Goal: Task Accomplishment & Management: Complete application form

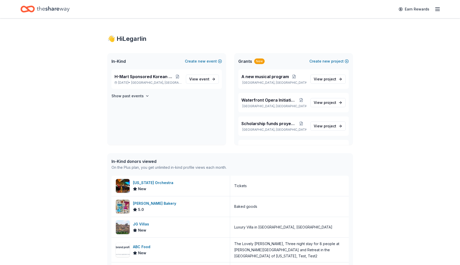
click at [437, 8] on icon "button" at bounding box center [437, 9] width 6 height 6
click at [404, 163] on div "👋 Hi Legarlin In-Kind Create new event H-Mart Sponsored Korean Food Fair [DATE]…" at bounding box center [230, 191] width 460 height 347
click at [153, 79] on span "H-Mart Sponsored Korean Food Fair" at bounding box center [144, 77] width 59 height 6
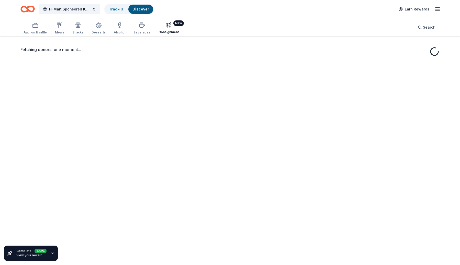
click at [160, 25] on button "New Consignment" at bounding box center [168, 28] width 26 height 16
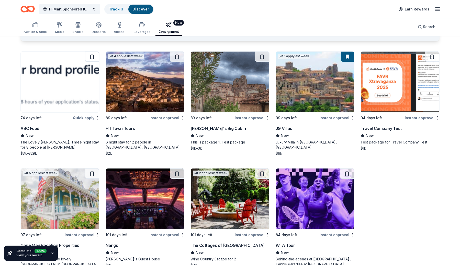
scroll to position [59, 0]
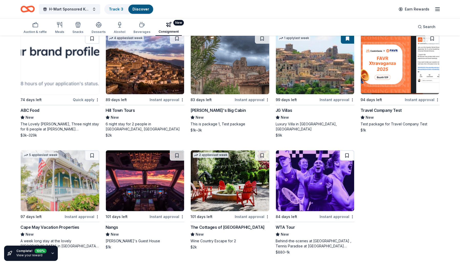
click at [349, 156] on button at bounding box center [347, 156] width 14 height 10
click at [113, 6] on div "Track · 4" at bounding box center [116, 9] width 23 height 9
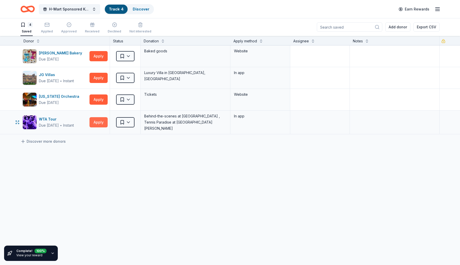
click at [95, 120] on button "Apply" at bounding box center [99, 122] width 18 height 10
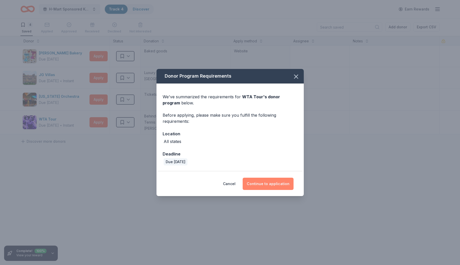
click at [282, 188] on button "Continue to application" at bounding box center [268, 184] width 51 height 12
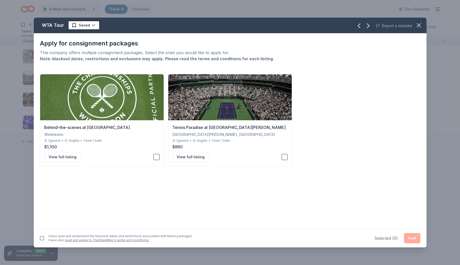
click at [41, 239] on button "button" at bounding box center [42, 239] width 4 height 4
click at [156, 157] on button "button" at bounding box center [156, 157] width 6 height 6
click at [288, 157] on div "Tennis Paradise at Indian Wells Indian Wells, CA 2 guests • 2 nights • 1 bed, 1…" at bounding box center [230, 143] width 124 height 46
click at [416, 239] on button "Next" at bounding box center [412, 238] width 16 height 10
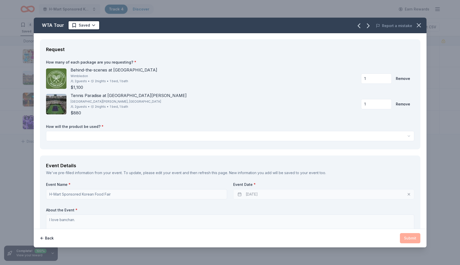
click at [327, 138] on html "H-Mart Sponsored Korean Food Fair Track · 4 Discover Earn Rewards 4 Saved Appli…" at bounding box center [230, 132] width 460 height 265
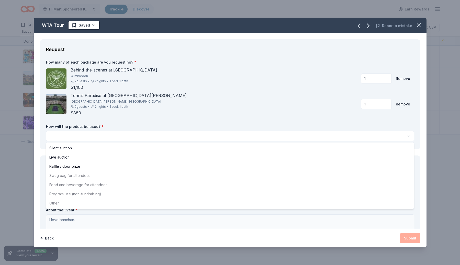
select select "liveAuction"
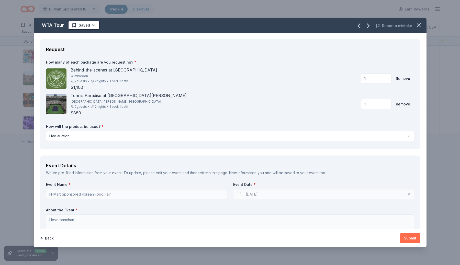
click at [410, 239] on button "Submit" at bounding box center [410, 238] width 20 height 10
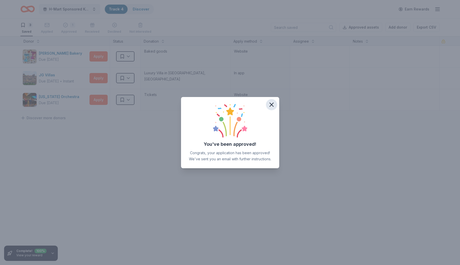
click at [274, 105] on icon "button" at bounding box center [271, 104] width 7 height 7
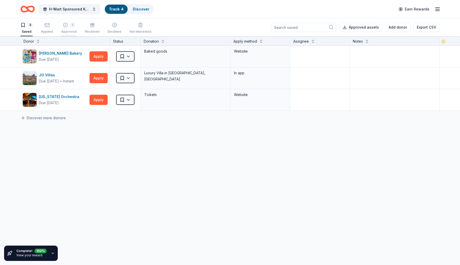
click at [66, 27] on icon "button" at bounding box center [65, 25] width 5 height 5
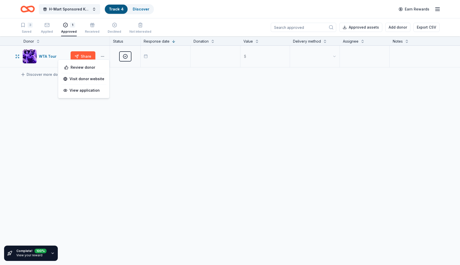
click at [103, 57] on button "button" at bounding box center [102, 56] width 10 height 4
click at [145, 102] on div "WTA Tour Share Approved $ Discover more donors" at bounding box center [230, 105] width 460 height 118
click at [85, 59] on button "Share" at bounding box center [83, 56] width 25 height 10
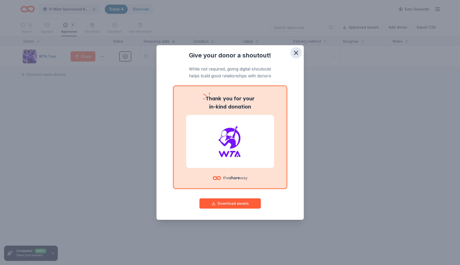
click at [297, 57] on button "button" at bounding box center [295, 52] width 11 height 11
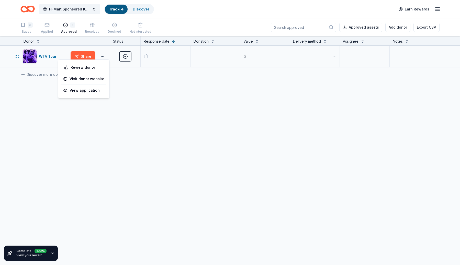
click at [105, 54] on button "button" at bounding box center [102, 56] width 10 height 4
click at [88, 93] on div "View application" at bounding box center [83, 90] width 45 height 9
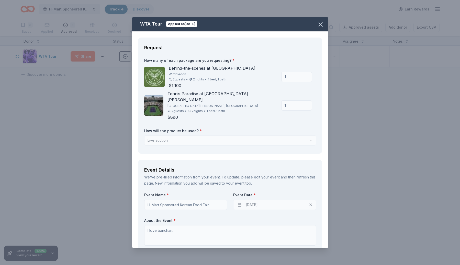
scroll to position [9, 0]
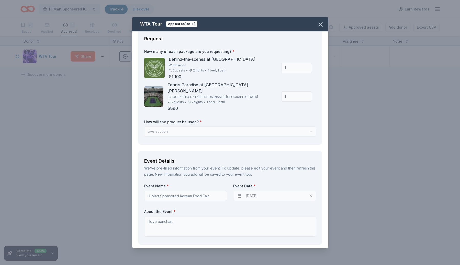
click at [275, 102] on div "Tennis Paradise at Indian Wells Indian Wells, CA 2 guests • 2 nights • 1 bed, 1…" at bounding box center [230, 97] width 172 height 30
click at [277, 102] on div "Tennis Paradise at Indian Wells Indian Wells, CA 2 guests • 2 nights • 1 bed, 1…" at bounding box center [230, 97] width 172 height 30
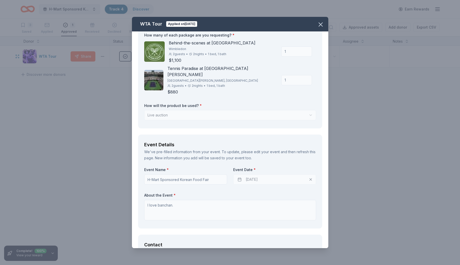
scroll to position [32, 0]
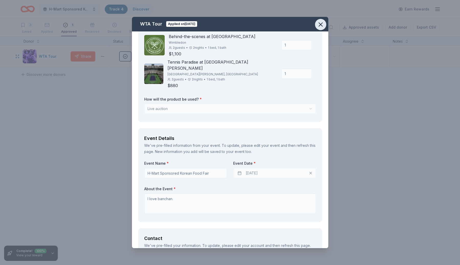
click at [319, 25] on icon "button" at bounding box center [320, 24] width 7 height 7
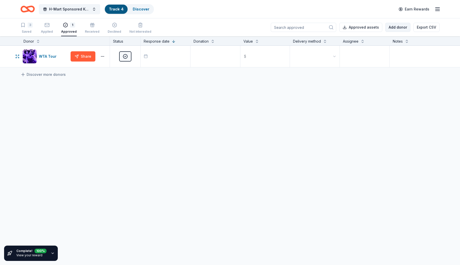
click at [389, 28] on button "Add donor" at bounding box center [397, 27] width 25 height 9
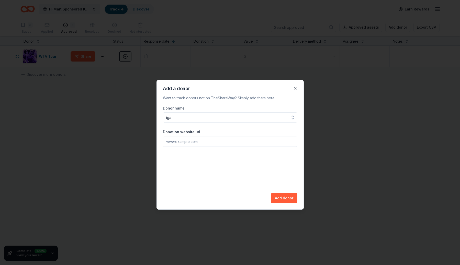
type input "igas"
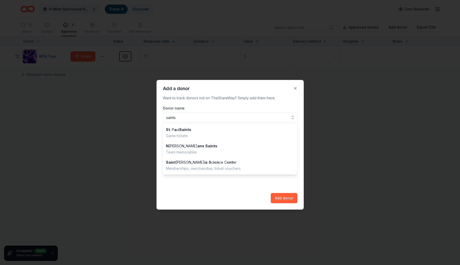
type input "saints"
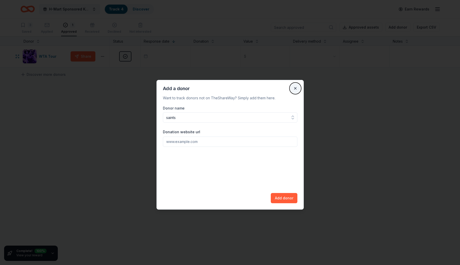
click at [296, 89] on button "Close" at bounding box center [295, 88] width 10 height 10
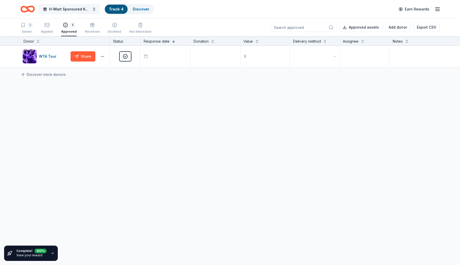
click at [86, 7] on span "H-Mart Sponsored Korean Food Fair" at bounding box center [69, 9] width 41 height 6
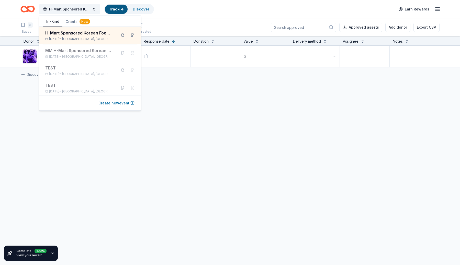
click at [124, 103] on button "Create new event" at bounding box center [116, 103] width 36 height 6
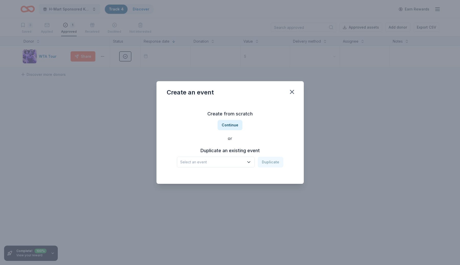
click at [241, 169] on div "Create from scratch Continue or Duplicate an existing event Select an event Dup…" at bounding box center [230, 139] width 127 height 74
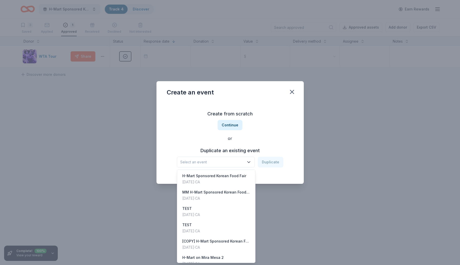
click at [241, 164] on span "Select an event" at bounding box center [212, 162] width 64 height 6
click at [237, 177] on div "H-Mart Sponsored Korean Food Fair" at bounding box center [214, 176] width 64 height 6
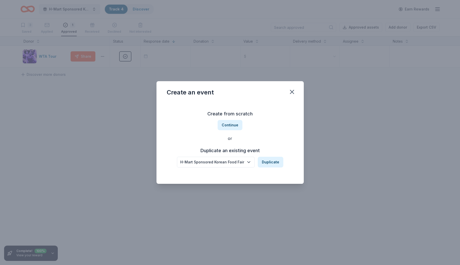
click at [264, 156] on div "Duplicate an existing event H-Mart Sponsored Korean Food Fair Duplicate" at bounding box center [230, 157] width 127 height 21
click at [266, 161] on button "Duplicate" at bounding box center [271, 162] width 26 height 11
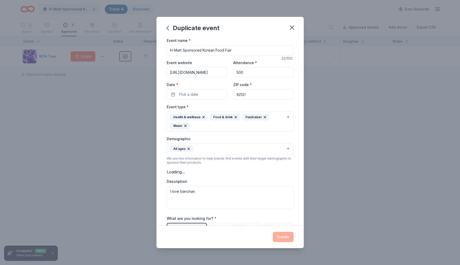
click at [245, 48] on input "H-Mart Sponsored Korean Food Fair" at bounding box center [230, 50] width 127 height 10
click at [245, 52] on input "H-Mart Sponsored Korean Food Fair" at bounding box center [230, 50] width 127 height 10
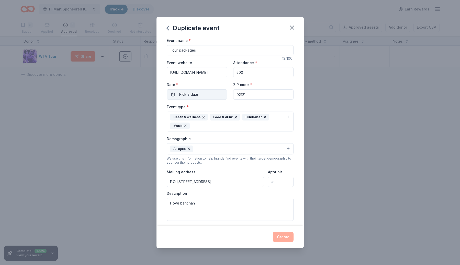
type input "Tour packages"
click at [199, 98] on button "Pick a date" at bounding box center [197, 95] width 60 height 10
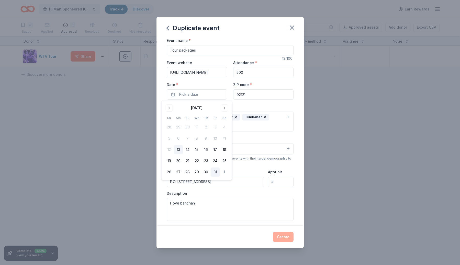
click at [215, 172] on button "31" at bounding box center [215, 172] width 9 height 9
click at [251, 32] on div "Duplicate event" at bounding box center [230, 27] width 147 height 20
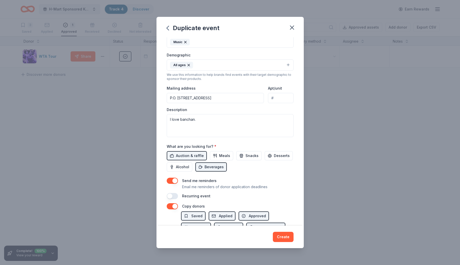
scroll to position [88, 0]
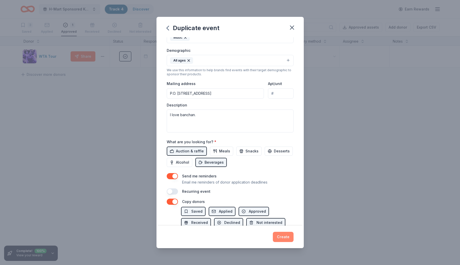
click at [285, 235] on button "Create" at bounding box center [283, 237] width 21 height 10
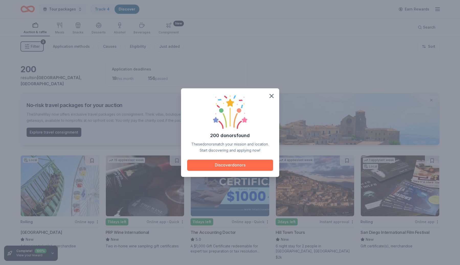
click at [250, 170] on button "Discover donors" at bounding box center [230, 165] width 86 height 11
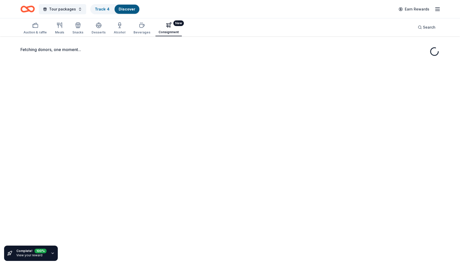
click at [166, 31] on div "Consignment" at bounding box center [169, 32] width 20 height 4
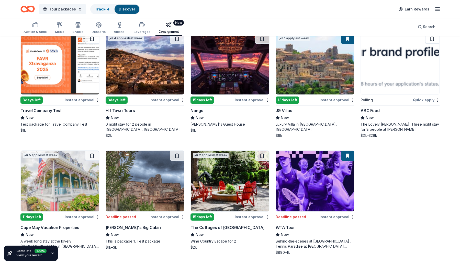
scroll to position [59, 0]
click at [315, 218] on div "Deadline passed" at bounding box center [297, 217] width 43 height 6
click at [98, 10] on link "Track · 4" at bounding box center [102, 9] width 15 height 4
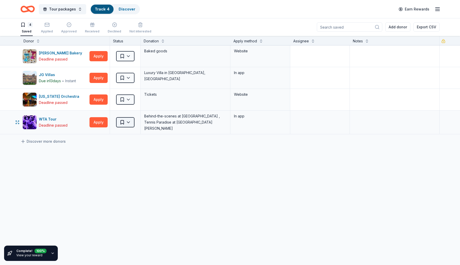
click at [131, 124] on html "Tour packages Track · 4 Discover Earn Rewards 4 Saved Applied Approved Received…" at bounding box center [230, 132] width 460 height 265
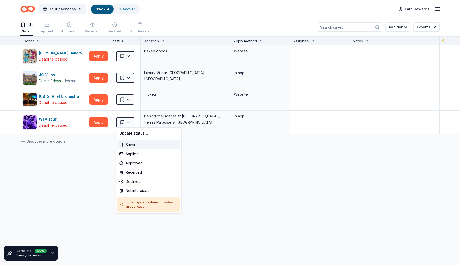
click at [92, 154] on html "Tour packages Track · 4 Discover Earn Rewards 4 Saved Applied Approved Received…" at bounding box center [230, 132] width 460 height 265
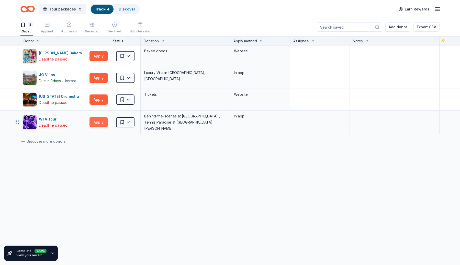
click at [100, 124] on button "Apply" at bounding box center [99, 122] width 18 height 10
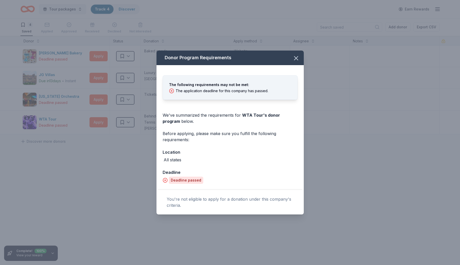
click at [148, 223] on div "Donor Program Requirements The following requirements may not be met: The appli…" at bounding box center [230, 132] width 460 height 265
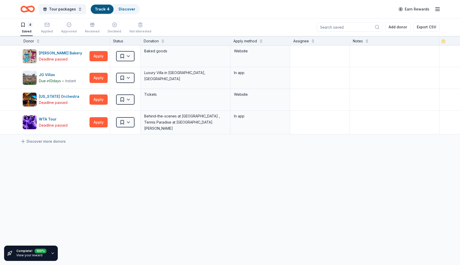
click at [71, 4] on div "Tour packages Track · 4 Discover" at bounding box center [79, 9] width 119 height 12
click at [71, 6] on span "Tour packages" at bounding box center [62, 9] width 27 height 6
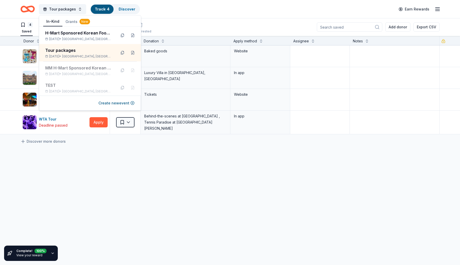
click at [187, 19] on div "4 Saved Applied Approved Received Declined Not interested Add donor Export CSV" at bounding box center [229, 27] width 419 height 18
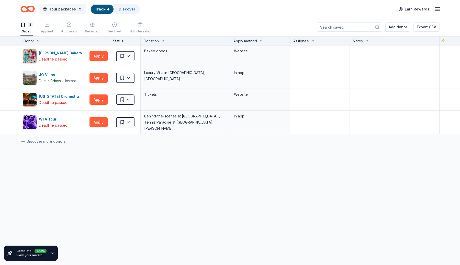
click at [79, 12] on button "Tour packages" at bounding box center [62, 9] width 47 height 10
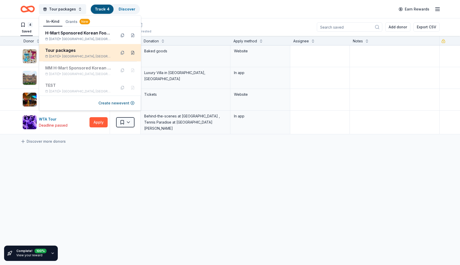
click at [133, 54] on button at bounding box center [133, 53] width 8 height 8
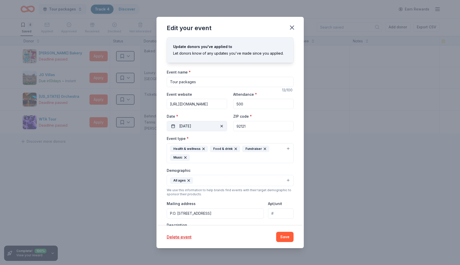
click at [216, 126] on button "10/31/2025" at bounding box center [197, 126] width 60 height 10
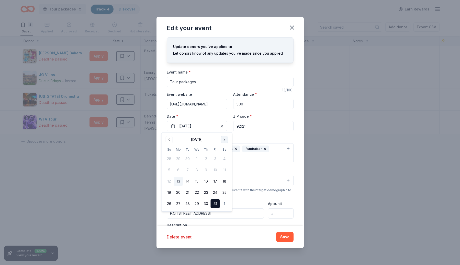
click at [223, 139] on button "Go to next month" at bounding box center [224, 139] width 7 height 7
click at [168, 215] on button "30" at bounding box center [169, 215] width 9 height 9
click at [280, 241] on button "Save" at bounding box center [284, 237] width 17 height 10
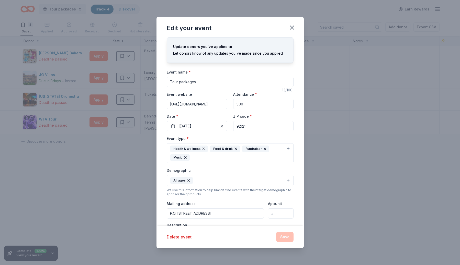
click at [282, 239] on button "Save" at bounding box center [284, 237] width 17 height 10
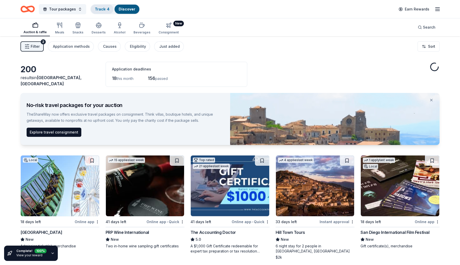
click at [98, 8] on link "Track · 4" at bounding box center [102, 9] width 15 height 4
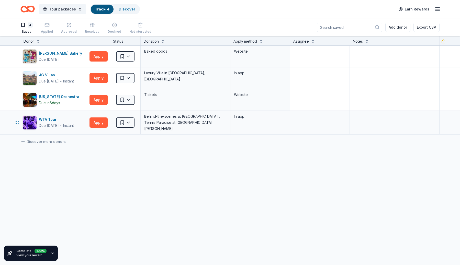
click at [96, 128] on div "WTA Tour Due in 28 days ∙ Instant Apply" at bounding box center [64, 123] width 89 height 24
click at [96, 124] on button "Apply" at bounding box center [99, 123] width 18 height 10
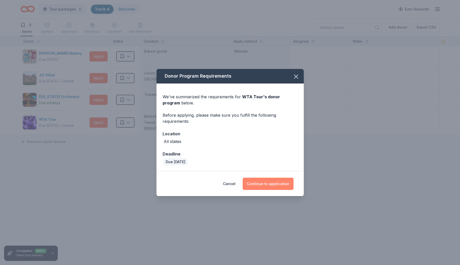
click at [285, 183] on button "Continue to application" at bounding box center [268, 184] width 51 height 12
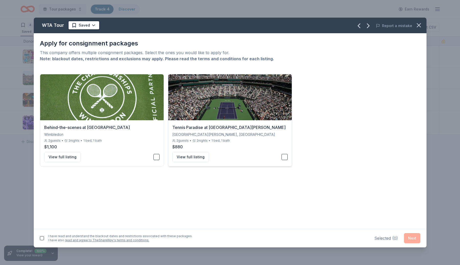
click at [286, 160] on button "button" at bounding box center [285, 157] width 6 height 6
click at [413, 235] on button "Next" at bounding box center [412, 238] width 16 height 10
click at [42, 239] on button "button" at bounding box center [42, 238] width 4 height 4
click at [406, 238] on button "Next" at bounding box center [412, 237] width 16 height 10
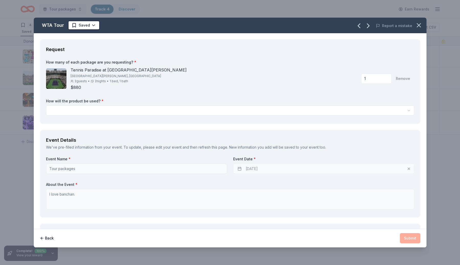
click at [374, 81] on input "1" at bounding box center [376, 79] width 31 height 10
click at [235, 111] on html "Tour packages Track · 4 Discover Earn Rewards 4 Saved Applied Approved Received…" at bounding box center [230, 132] width 460 height 265
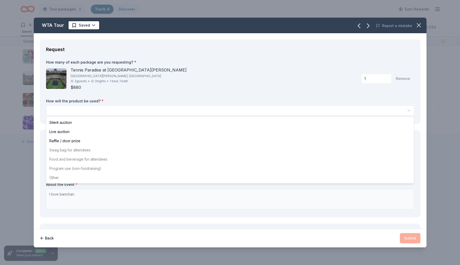
select select "raffleDoorPrize"
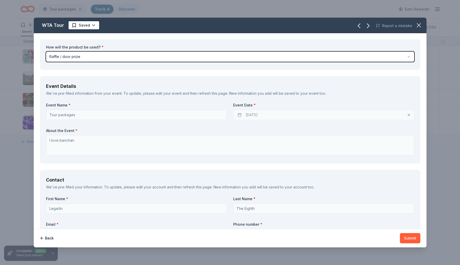
scroll to position [173, 0]
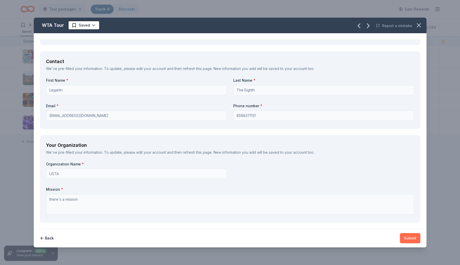
click at [410, 238] on button "Submit" at bounding box center [410, 238] width 20 height 10
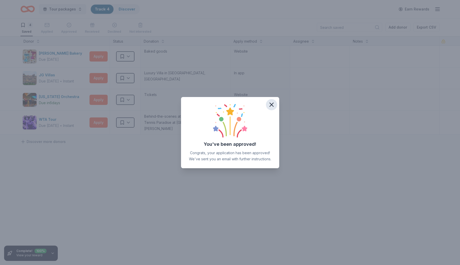
click at [272, 105] on icon "button" at bounding box center [272, 105] width 4 height 4
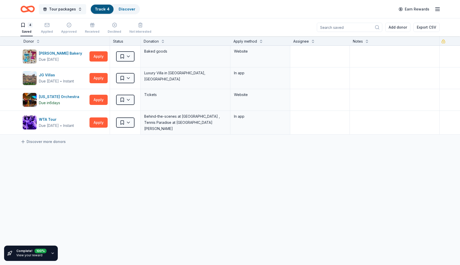
click at [76, 12] on button "Tour packages" at bounding box center [62, 9] width 47 height 10
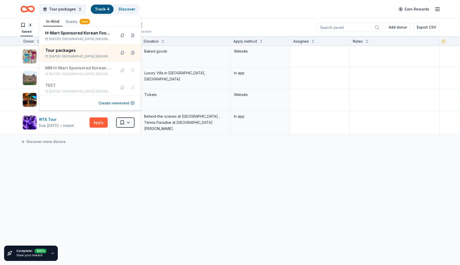
click at [201, 29] on div "4 Saved Applied Approved Received Declined Not interested Add donor Export CSV" at bounding box center [229, 27] width 419 height 18
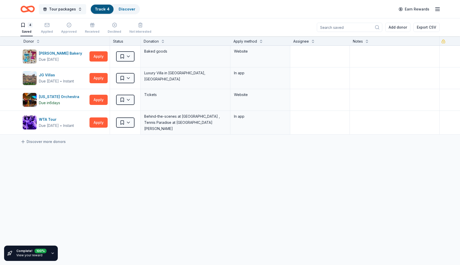
click at [77, 12] on button "Tour packages" at bounding box center [62, 9] width 47 height 10
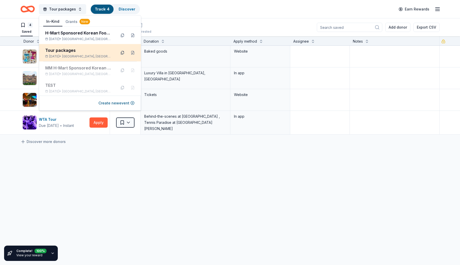
click at [122, 51] on button at bounding box center [122, 53] width 8 height 8
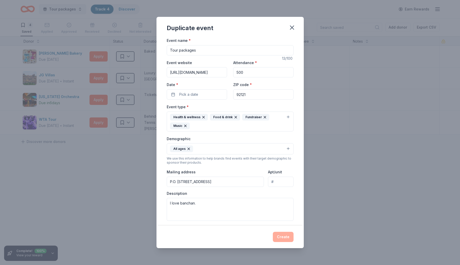
click at [204, 49] on input "Tour packages" at bounding box center [230, 50] width 127 height 10
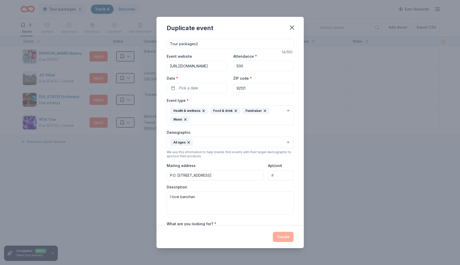
scroll to position [0, 0]
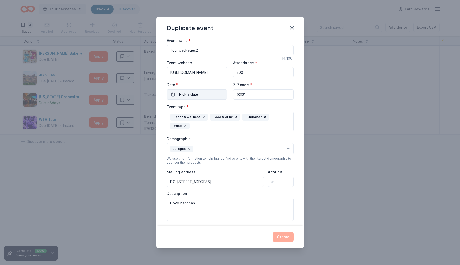
type input "Tour packages2"
click at [189, 95] on span "Pick a date" at bounding box center [188, 95] width 19 height 6
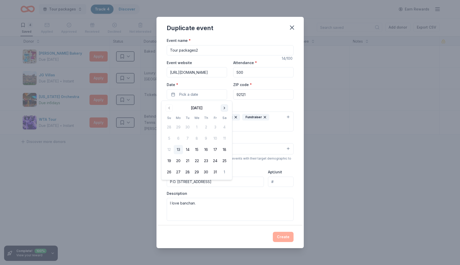
click at [223, 107] on button "Go to next month" at bounding box center [224, 108] width 7 height 7
click at [223, 155] on tbody "26 27 28 29 30 31 1 2 3 4 5 6 7 8 9 10 11 12 13 14 15 16 17 18 19 20 21 22 23 2…" at bounding box center [197, 155] width 64 height 68
click at [226, 148] on button "15" at bounding box center [224, 149] width 9 height 9
click at [261, 133] on div "Event type * Health & wellness Food & drink Fundraiser Music Demographic All ag…" at bounding box center [230, 162] width 127 height 117
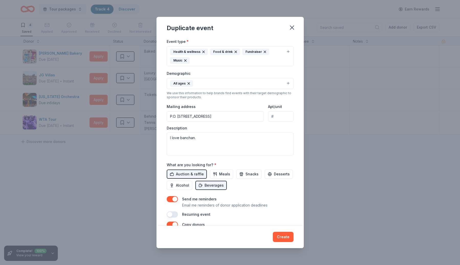
scroll to position [116, 0]
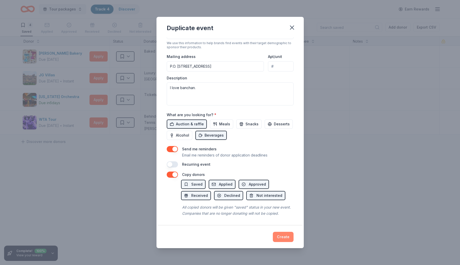
click at [289, 240] on button "Create" at bounding box center [283, 237] width 21 height 10
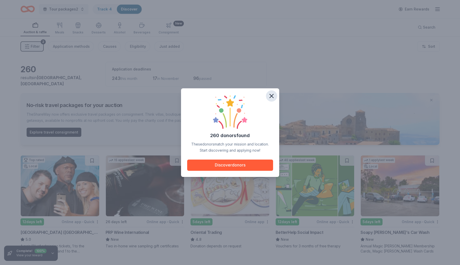
click at [272, 96] on icon "button" at bounding box center [271, 96] width 7 height 7
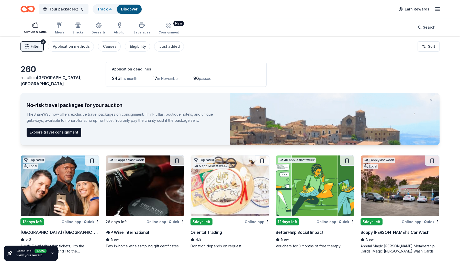
click at [173, 32] on div "Consignment" at bounding box center [169, 32] width 20 height 4
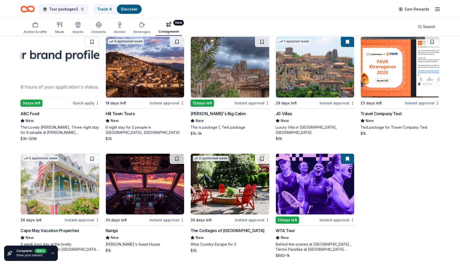
scroll to position [59, 0]
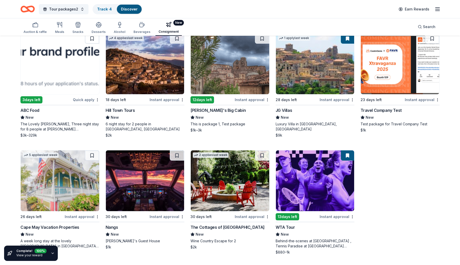
click at [316, 196] on img at bounding box center [315, 181] width 79 height 61
click at [76, 9] on span "Tour packages2" at bounding box center [63, 9] width 29 height 6
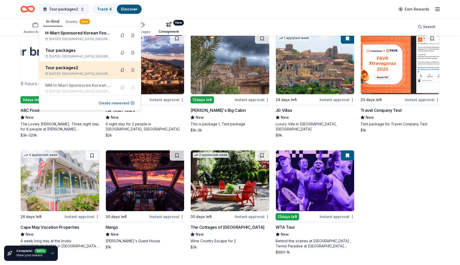
click at [120, 71] on button at bounding box center [122, 70] width 8 height 8
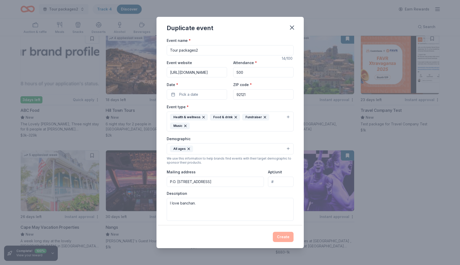
click at [208, 54] on input "Tour packages2" at bounding box center [230, 50] width 127 height 10
type input "Tour packages3"
click at [188, 98] on button "Pick a date" at bounding box center [197, 95] width 60 height 10
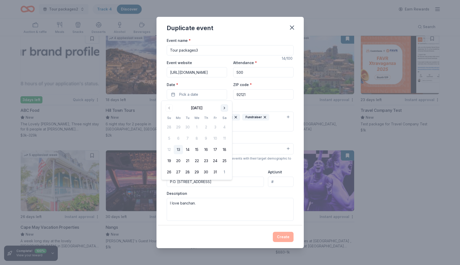
click at [222, 107] on button "Go to next month" at bounding box center [224, 108] width 7 height 7
click at [168, 183] on button "30" at bounding box center [169, 183] width 9 height 9
click at [285, 239] on button "Create" at bounding box center [283, 237] width 21 height 10
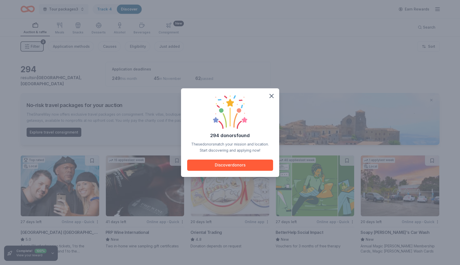
click at [164, 32] on div "294 donors found These donors match your mission and location. Start discoverin…" at bounding box center [230, 132] width 460 height 265
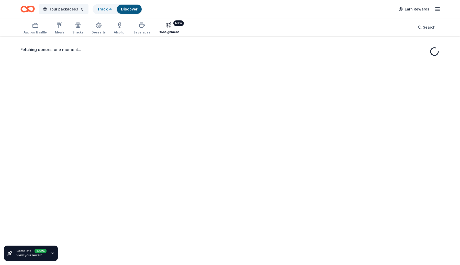
click at [165, 33] on div "Consignment" at bounding box center [169, 32] width 20 height 4
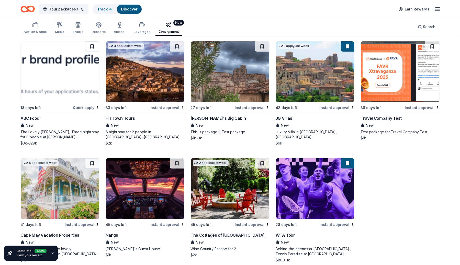
scroll to position [59, 0]
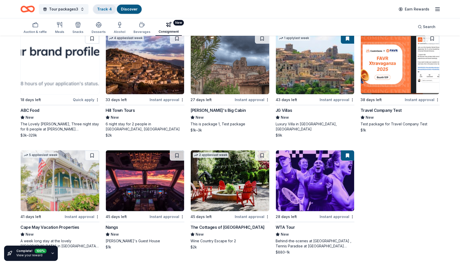
click at [103, 5] on div "Track · 4" at bounding box center [104, 9] width 23 height 9
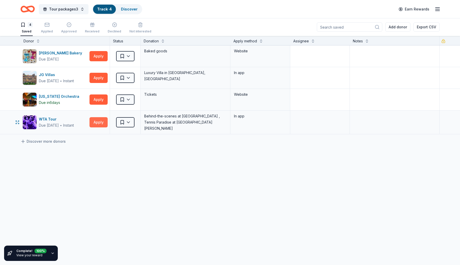
click at [102, 119] on button "Apply" at bounding box center [99, 122] width 18 height 10
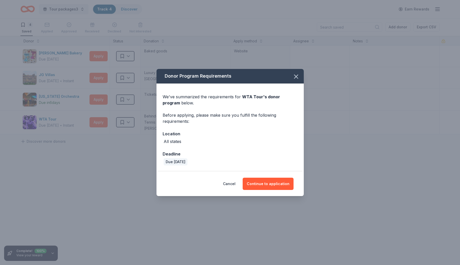
click at [277, 191] on div "Cancel Continue to application" at bounding box center [230, 184] width 147 height 25
click at [282, 188] on button "Continue to application" at bounding box center [268, 184] width 51 height 12
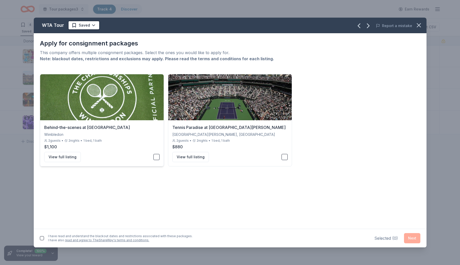
click at [156, 158] on button "button" at bounding box center [156, 157] width 6 height 6
click at [281, 157] on div "View full listing" at bounding box center [229, 157] width 115 height 10
click at [42, 240] on button "button" at bounding box center [42, 239] width 4 height 4
click at [406, 236] on button "Next" at bounding box center [412, 238] width 16 height 10
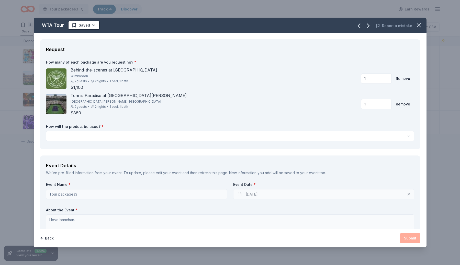
click at [400, 128] on label "How will the product be used? *" at bounding box center [230, 126] width 368 height 5
click at [400, 135] on html "Tour packages3 Track · 4 Discover Earn Rewards 4 Saved Applied Approved Receive…" at bounding box center [230, 132] width 460 height 265
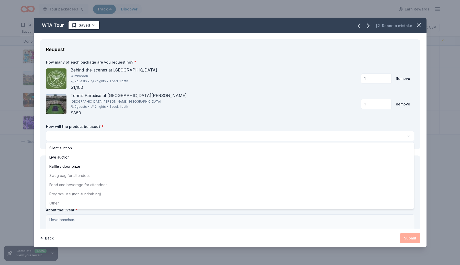
select select "raffleDoorPrize"
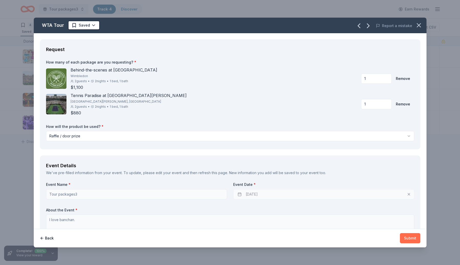
click at [417, 238] on button "Submit" at bounding box center [410, 238] width 20 height 10
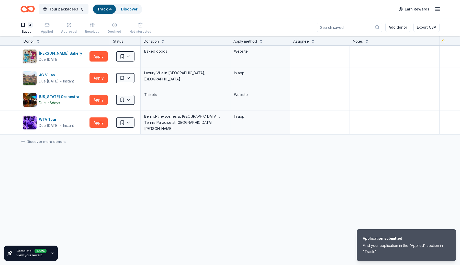
click at [51, 28] on div "Applied" at bounding box center [47, 28] width 12 height 11
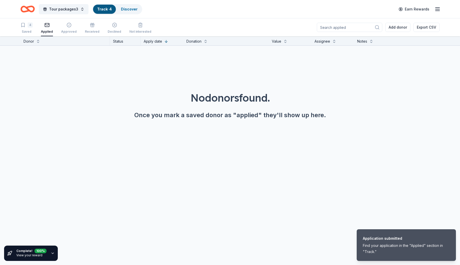
click at [362, 180] on div "Complete! 100 % View your reward Donor Status Apply date Donation Value Assigne…" at bounding box center [230, 150] width 460 height 229
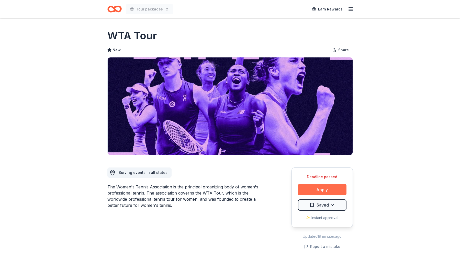
click at [325, 190] on button "Apply" at bounding box center [322, 189] width 49 height 11
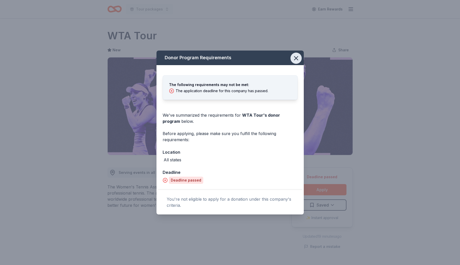
click at [297, 60] on icon "button" at bounding box center [296, 58] width 7 height 7
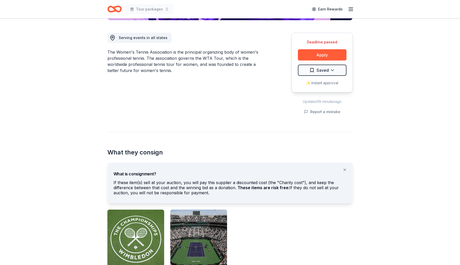
scroll to position [274, 0]
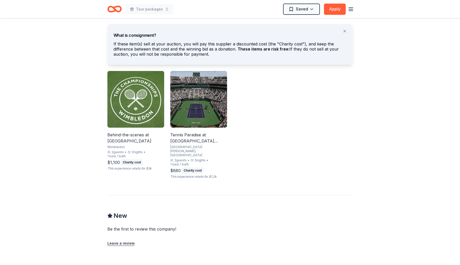
click at [139, 136] on div "Behind-the-scenes at [GEOGRAPHIC_DATA]" at bounding box center [135, 138] width 57 height 12
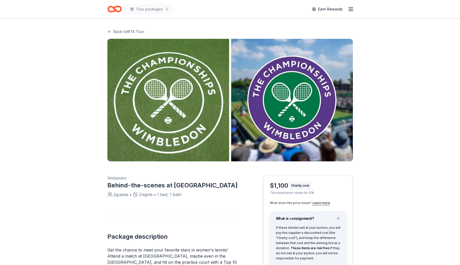
click at [304, 102] on img "button" at bounding box center [292, 100] width 122 height 123
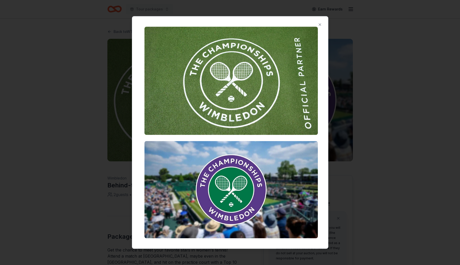
click at [408, 151] on div at bounding box center [230, 132] width 460 height 265
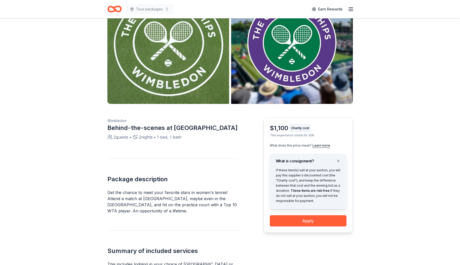
scroll to position [100, 0]
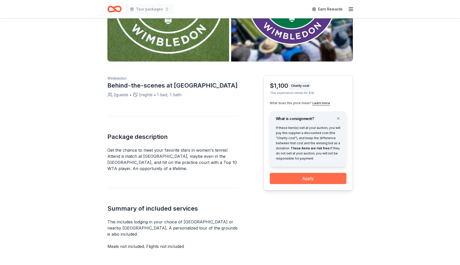
click at [327, 177] on button "Apply" at bounding box center [308, 178] width 77 height 11
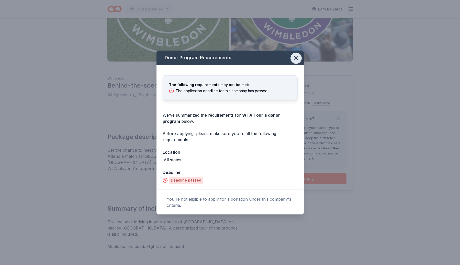
click at [296, 59] on icon "button" at bounding box center [296, 58] width 7 height 7
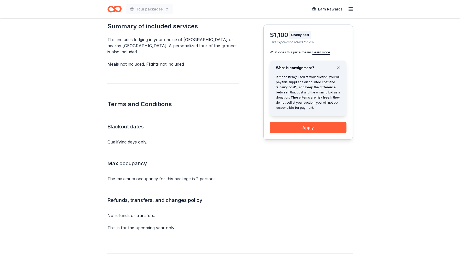
scroll to position [267, 0]
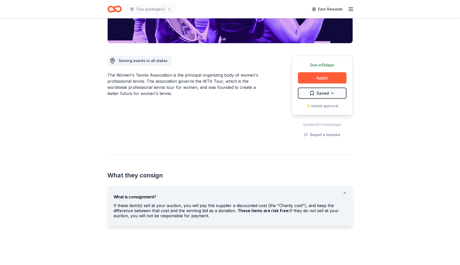
scroll to position [232, 0]
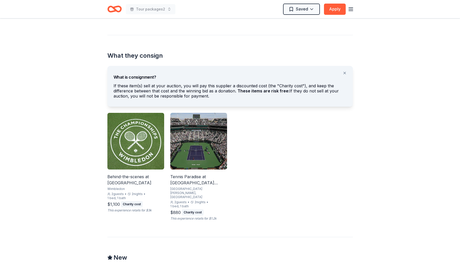
click at [195, 181] on div "Tennis Paradise at [GEOGRAPHIC_DATA][PERSON_NAME]" at bounding box center [198, 180] width 57 height 12
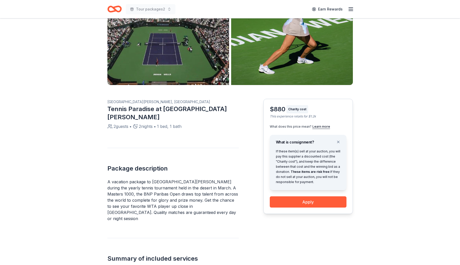
scroll to position [149, 0]
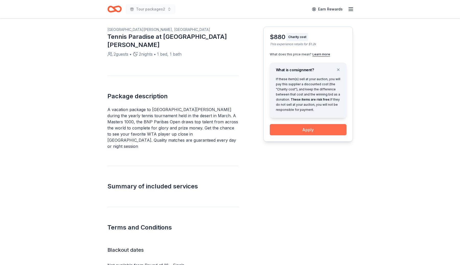
click at [306, 134] on button "Apply" at bounding box center [308, 129] width 77 height 11
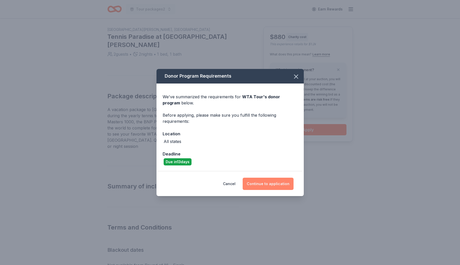
click at [275, 181] on button "Continue to application" at bounding box center [268, 184] width 51 height 12
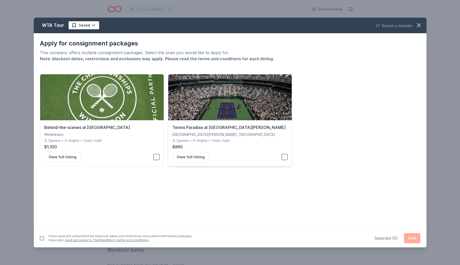
click at [283, 160] on button "button" at bounding box center [285, 157] width 6 height 6
click at [404, 237] on button "Next" at bounding box center [412, 238] width 16 height 10
click at [41, 238] on button "button" at bounding box center [42, 238] width 4 height 4
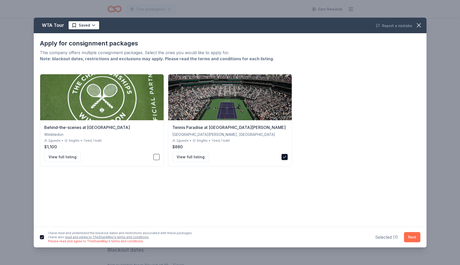
click at [414, 238] on button "Next" at bounding box center [412, 237] width 16 height 10
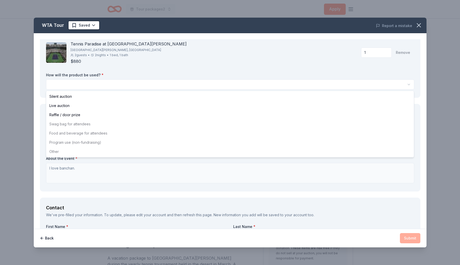
scroll to position [0, 0]
click at [306, 85] on html "Tour packages2 Apply Back to WTA Tour Indian Wells, CA Tennis Paradise at India…" at bounding box center [230, 132] width 460 height 265
select select "raffleDoorPrize"
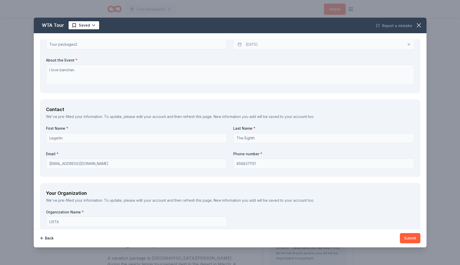
scroll to position [152, 0]
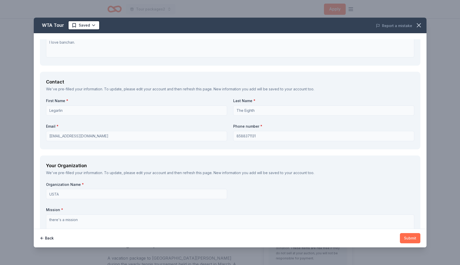
click at [408, 240] on button "Submit" at bounding box center [410, 238] width 20 height 10
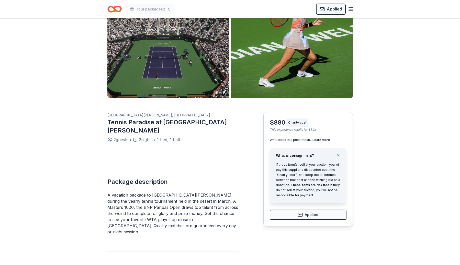
scroll to position [113, 0]
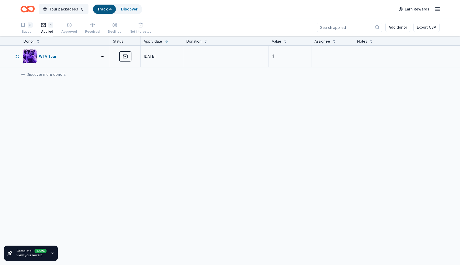
click at [100, 49] on div "WTA Tour" at bounding box center [64, 56] width 89 height 21
click at [102, 55] on button "button" at bounding box center [102, 56] width 10 height 4
click at [93, 81] on div "View application" at bounding box center [83, 78] width 45 height 9
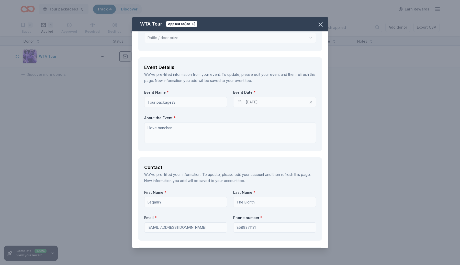
scroll to position [195, 0]
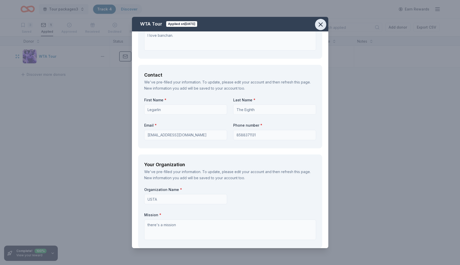
click at [319, 21] on button "button" at bounding box center [320, 24] width 11 height 11
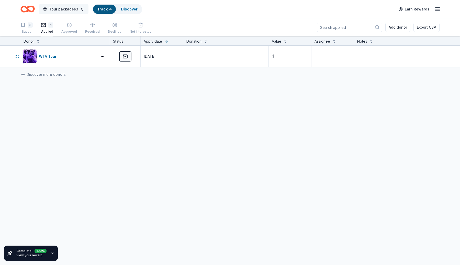
click at [80, 10] on button "Tour packages3" at bounding box center [64, 9] width 50 height 10
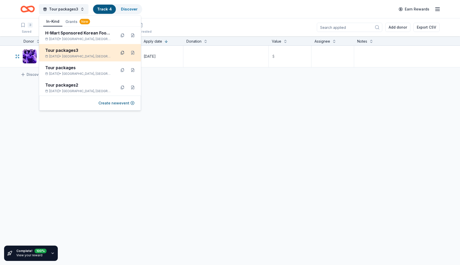
click at [122, 54] on button at bounding box center [122, 53] width 8 height 8
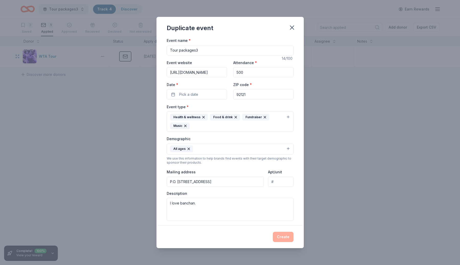
click at [204, 50] on input "Tour packages3" at bounding box center [230, 50] width 127 height 10
type input "Tour packages4"
click at [201, 98] on button "Pick a date" at bounding box center [197, 95] width 60 height 10
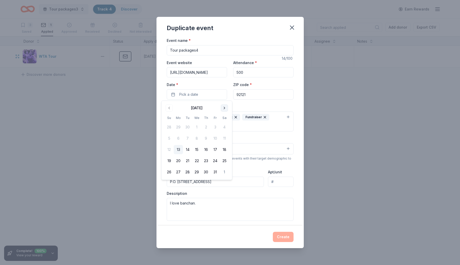
click at [223, 108] on button "Go to next month" at bounding box center [224, 108] width 7 height 7
click at [170, 181] on button "30" at bounding box center [169, 183] width 9 height 9
click at [283, 240] on button "Create" at bounding box center [283, 237] width 21 height 10
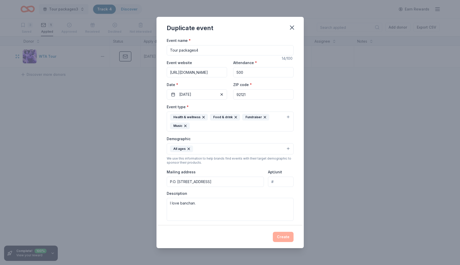
click at [284, 239] on div "Create" at bounding box center [230, 237] width 127 height 10
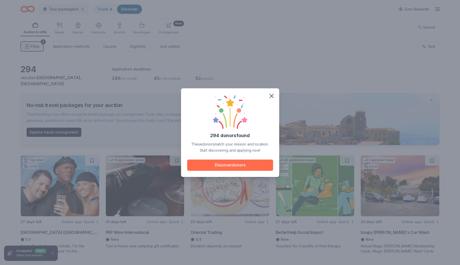
click at [249, 167] on button "Discover donors" at bounding box center [230, 165] width 86 height 11
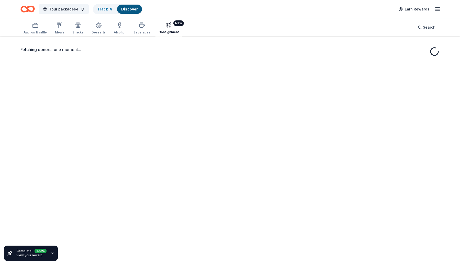
click at [167, 25] on icon "button" at bounding box center [169, 25] width 6 height 6
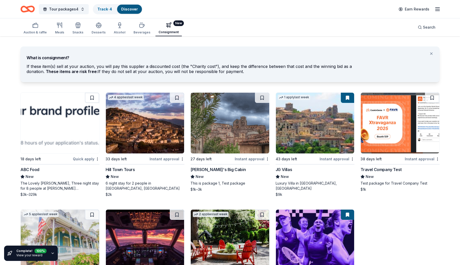
scroll to position [59, 0]
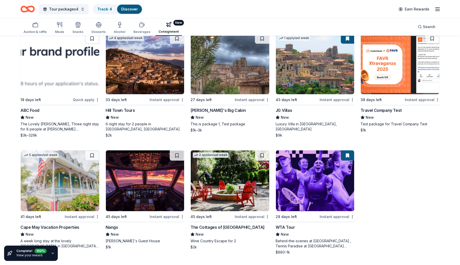
click at [381, 173] on div "18 days left Quick apply ABC Food New The Lovely Lorelei, Three night stay for …" at bounding box center [229, 144] width 419 height 222
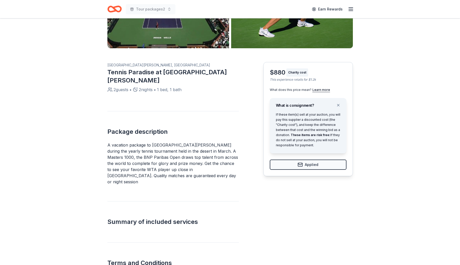
scroll to position [113, 0]
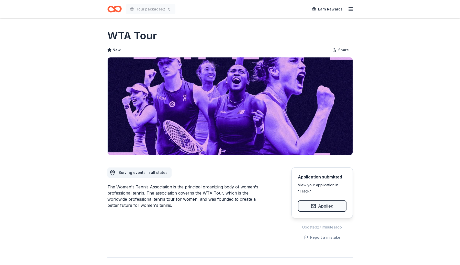
scroll to position [232, 0]
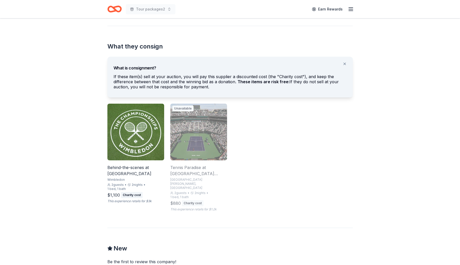
click at [198, 122] on img at bounding box center [198, 132] width 57 height 57
click at [180, 168] on div "Tennis Paradise at [GEOGRAPHIC_DATA][PERSON_NAME]" at bounding box center [198, 171] width 57 height 12
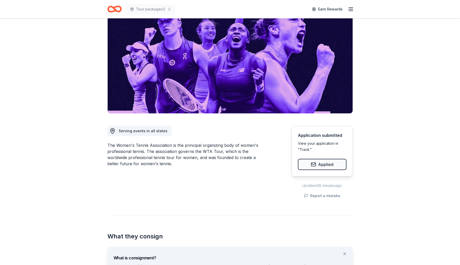
scroll to position [0, 0]
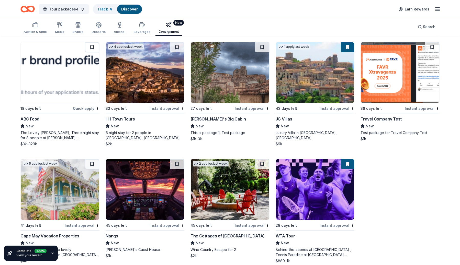
scroll to position [59, 0]
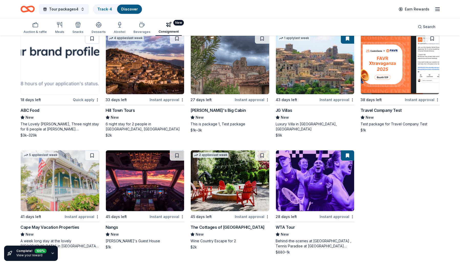
click at [320, 192] on img at bounding box center [315, 181] width 79 height 61
click at [308, 168] on img at bounding box center [315, 181] width 79 height 61
click at [332, 205] on img at bounding box center [315, 181] width 79 height 61
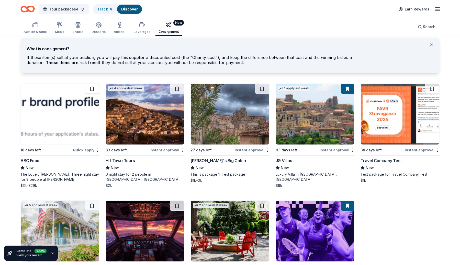
scroll to position [3, 0]
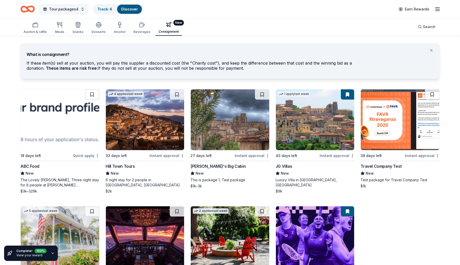
click at [72, 11] on span "Tour packages4" at bounding box center [63, 9] width 29 height 6
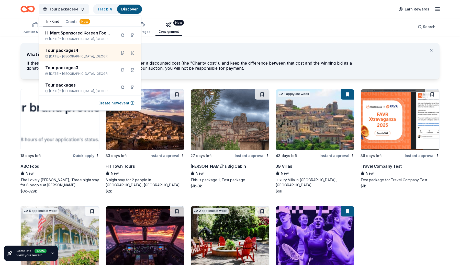
click at [298, 19] on div "Auction & raffle Meals Snacks Desserts Alcohol Beverages New Consignment Search" at bounding box center [229, 27] width 419 height 18
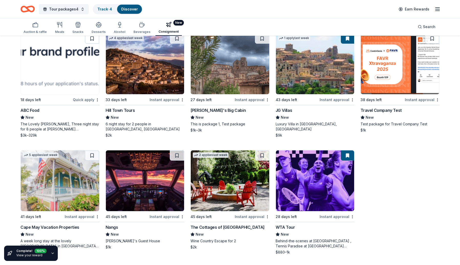
scroll to position [0, 0]
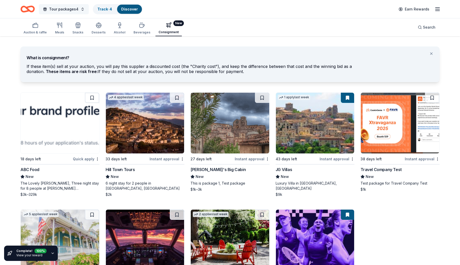
click at [83, 12] on button "Tour packages4" at bounding box center [64, 9] width 50 height 10
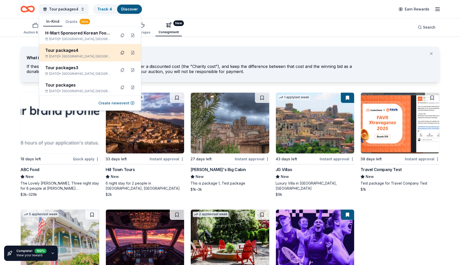
click at [121, 54] on button at bounding box center [122, 53] width 8 height 8
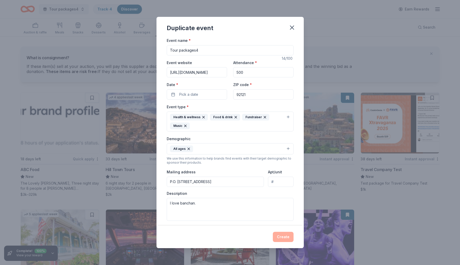
click at [210, 47] on input "Tour packages4" at bounding box center [230, 50] width 127 height 10
type input "Tour packages5"
click at [201, 98] on button "Pick a date" at bounding box center [197, 95] width 60 height 10
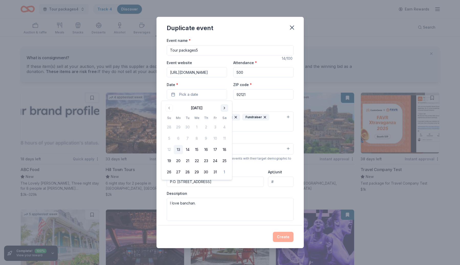
click at [225, 107] on button "Go to next month" at bounding box center [224, 108] width 7 height 7
click at [224, 155] on tbody "26 27 28 29 30 31 1 2 3 4 5 6 7 8 9 10 11 12 13 14 15 16 17 18 19 20 21 22 23 2…" at bounding box center [197, 155] width 64 height 68
click at [224, 152] on button "15" at bounding box center [224, 149] width 9 height 9
click at [251, 138] on div "Demographic All ages" at bounding box center [230, 145] width 127 height 19
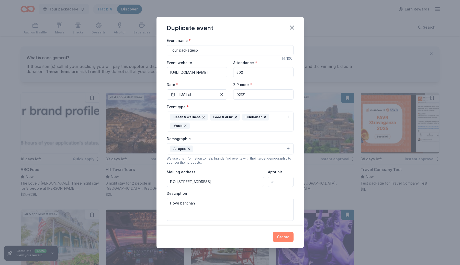
click at [286, 237] on button "Create" at bounding box center [283, 237] width 21 height 10
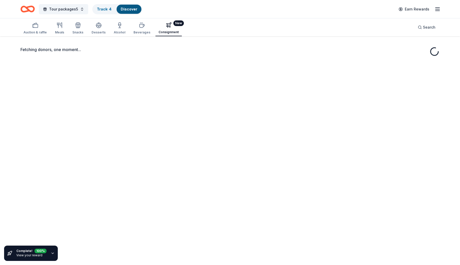
click at [160, 28] on button "New Consignment" at bounding box center [168, 28] width 26 height 16
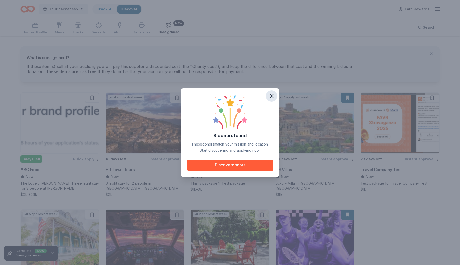
click at [270, 98] on icon "button" at bounding box center [271, 96] width 7 height 7
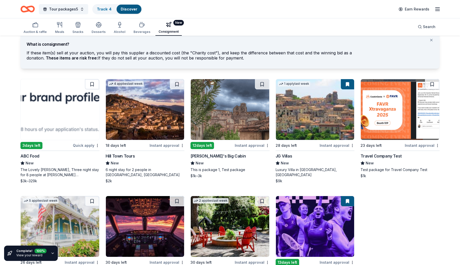
scroll to position [14, 0]
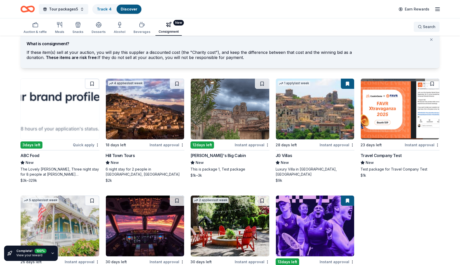
click at [428, 30] on button "Search" at bounding box center [427, 27] width 26 height 10
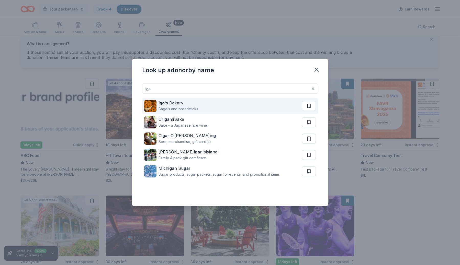
type input "iga"
click at [303, 104] on button at bounding box center [309, 106] width 14 height 10
click at [170, 103] on div "Iga 's B a kery" at bounding box center [179, 103] width 40 height 6
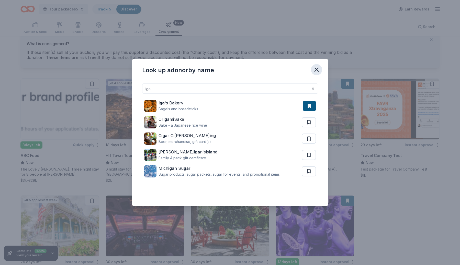
click at [317, 69] on icon "button" at bounding box center [317, 70] width 4 height 4
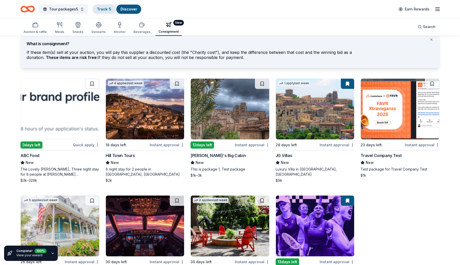
click at [107, 8] on link "Track · 5" at bounding box center [104, 9] width 14 height 4
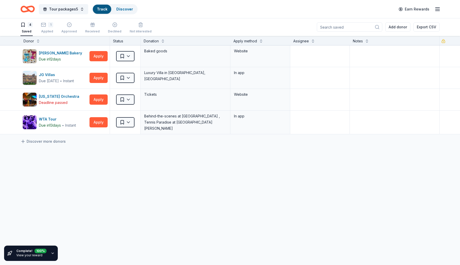
scroll to position [0, 0]
click at [44, 29] on div "Applied" at bounding box center [47, 31] width 12 height 4
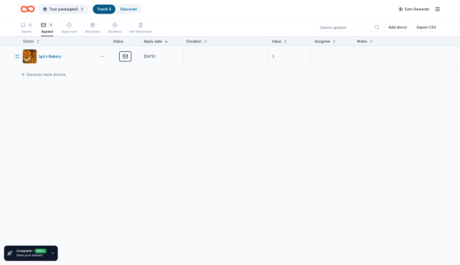
click at [104, 56] on button "button" at bounding box center [102, 56] width 10 height 4
click at [95, 79] on div "View application" at bounding box center [83, 78] width 45 height 9
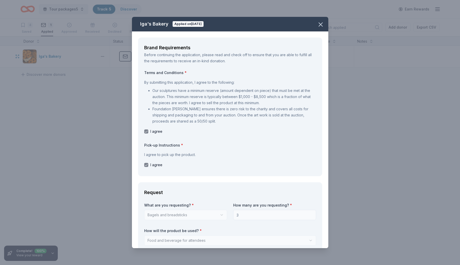
click at [314, 22] on div "Iga's Bakery Applied on 10/13/25" at bounding box center [230, 24] width 196 height 15
click at [322, 23] on icon "button" at bounding box center [321, 25] width 4 height 4
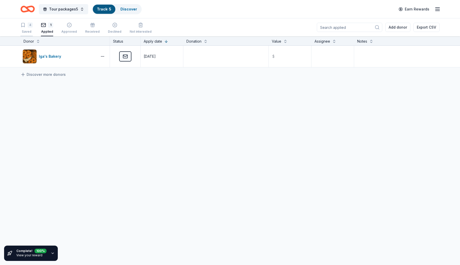
click at [25, 29] on div "4 Saved" at bounding box center [26, 28] width 12 height 11
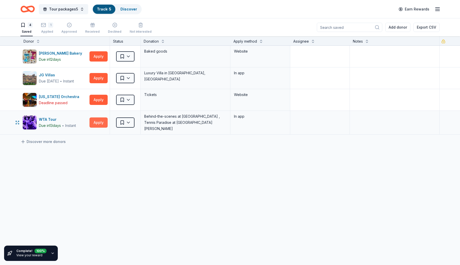
click at [105, 121] on button "Apply" at bounding box center [99, 123] width 18 height 10
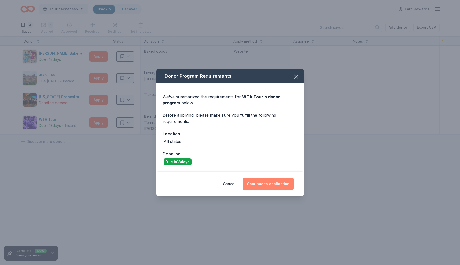
click at [278, 183] on button "Continue to application" at bounding box center [268, 184] width 51 height 12
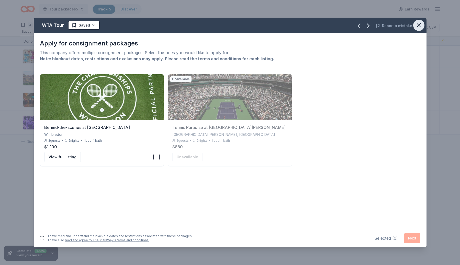
click at [420, 27] on icon "button" at bounding box center [418, 25] width 7 height 7
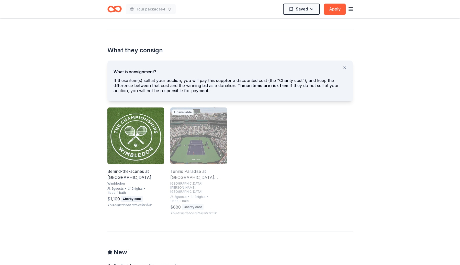
scroll to position [250, 0]
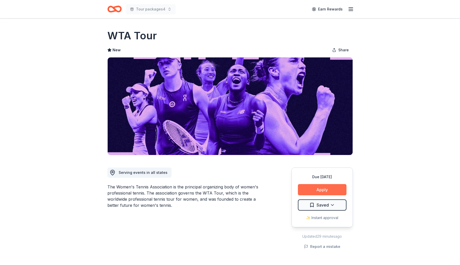
click at [340, 189] on button "Apply" at bounding box center [322, 189] width 49 height 11
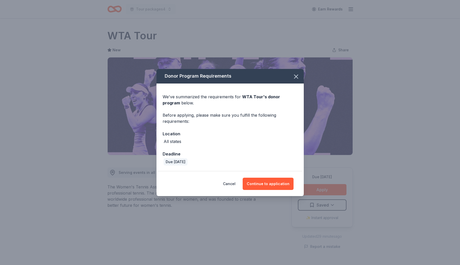
click at [280, 177] on div "Cancel Continue to application" at bounding box center [230, 184] width 147 height 25
click at [281, 186] on button "Continue to application" at bounding box center [268, 184] width 51 height 12
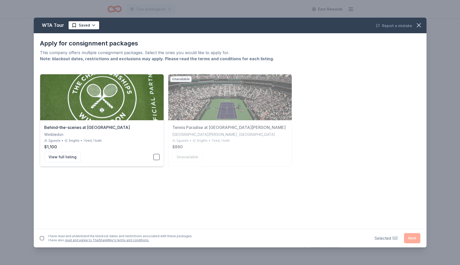
click at [156, 157] on button "button" at bounding box center [156, 157] width 6 height 6
click at [43, 237] on button "button" at bounding box center [42, 239] width 4 height 4
click at [411, 241] on button "Next" at bounding box center [412, 238] width 16 height 10
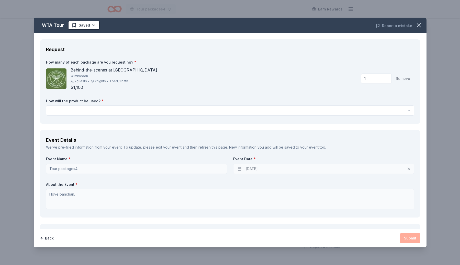
click at [378, 77] on input "1" at bounding box center [376, 79] width 31 height 10
type input "4"
click at [316, 97] on div "How many of each package are you requesting? * Behind-the-scenes at [GEOGRAPHIC…" at bounding box center [230, 89] width 368 height 58
click at [288, 109] on html "Tour packages4 Earn Rewards Due [DATE] Share WTA Tour New Share Serving events …" at bounding box center [230, 132] width 460 height 265
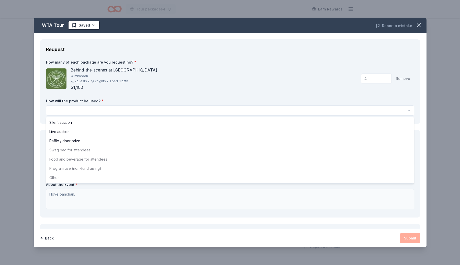
select select "raffleDoorPrize"
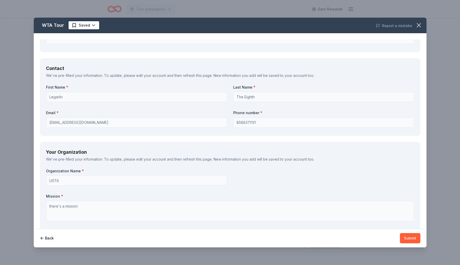
scroll to position [173, 0]
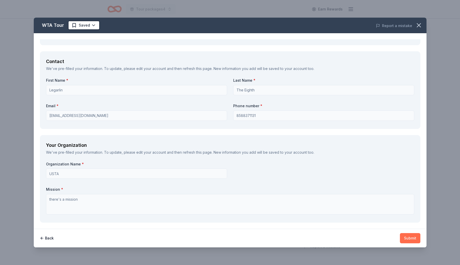
click at [410, 237] on button "Submit" at bounding box center [410, 238] width 20 height 10
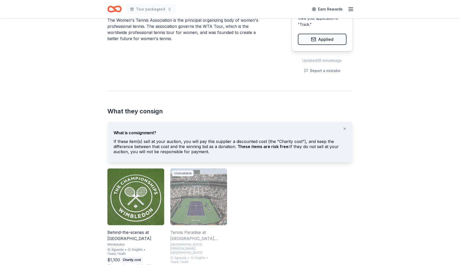
scroll to position [119, 0]
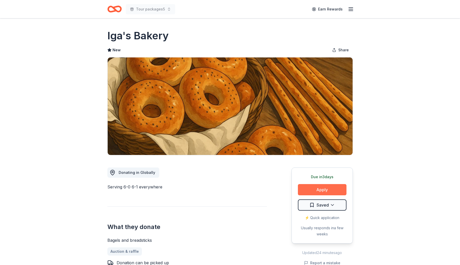
click at [335, 189] on button "Apply" at bounding box center [322, 189] width 49 height 11
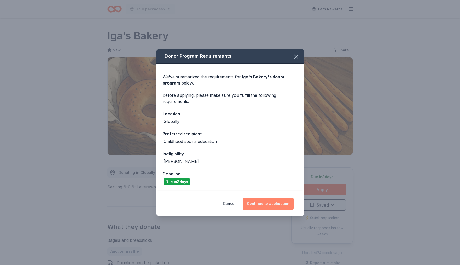
click at [252, 203] on button "Continue to application" at bounding box center [268, 204] width 51 height 12
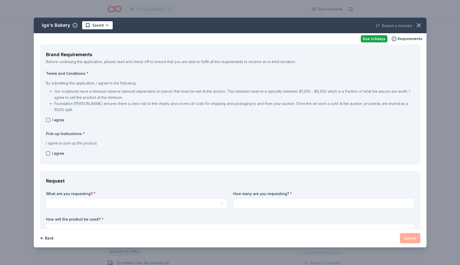
click at [46, 119] on button "button" at bounding box center [48, 120] width 4 height 4
checkbox input "true"
click at [47, 152] on button "button" at bounding box center [48, 154] width 4 height 4
checkbox input "true"
click at [141, 205] on html "Tour packages5 Earn Rewards Due in 3 days Share Iga's Bakery New Share Donating…" at bounding box center [230, 132] width 460 height 265
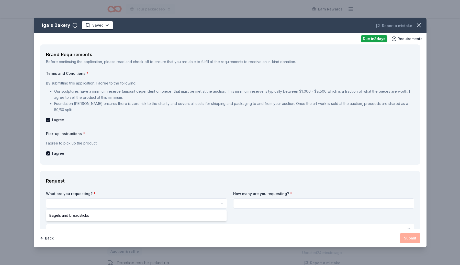
select select "Bagels and breadsticks"
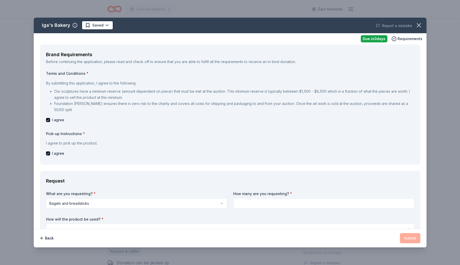
click at [277, 203] on input at bounding box center [323, 204] width 181 height 10
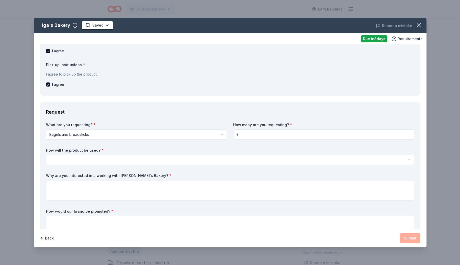
scroll to position [87, 0]
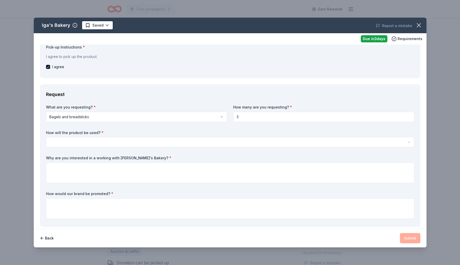
type input "3"
click at [219, 148] on div "What are you requesting? * Bagels and breadsticks Bagels and breadsticks How ma…" at bounding box center [230, 163] width 368 height 116
click at [230, 140] on html "Tour packages5 Earn Rewards Due in 3 days Share Iga's Bakery New Share Donating…" at bounding box center [230, 132] width 460 height 265
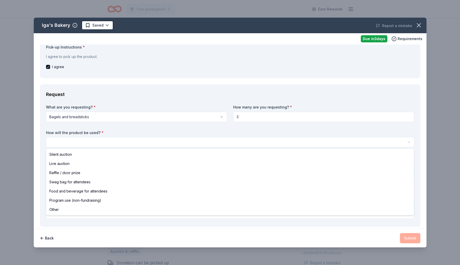
select select "foodAndBeverage"
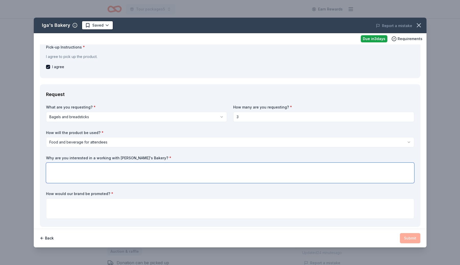
click at [200, 174] on textarea at bounding box center [230, 173] width 368 height 20
type textarea "Quality product"
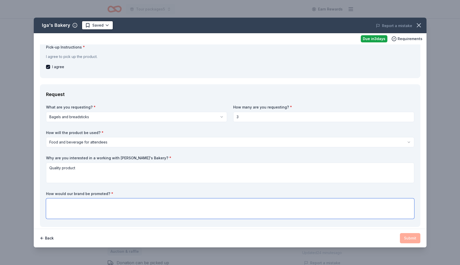
click at [183, 212] on textarea at bounding box center [230, 209] width 368 height 20
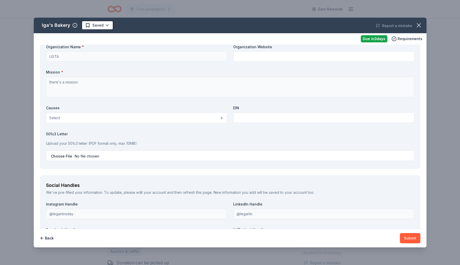
scroll to position [557, 0]
type textarea "Social media"
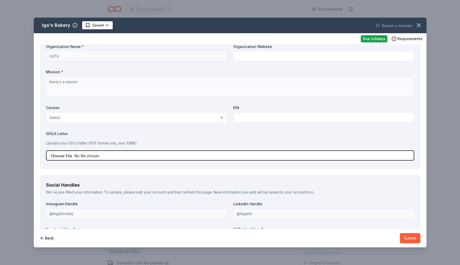
click at [208, 158] on input "file" at bounding box center [230, 156] width 368 height 10
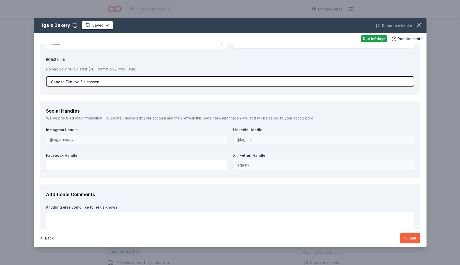
scroll to position [650, 0]
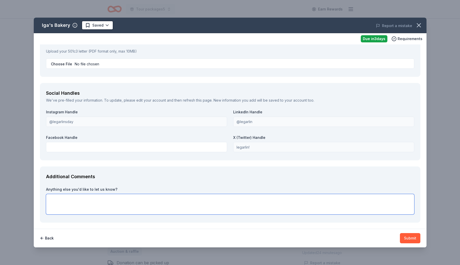
click at [180, 202] on textarea at bounding box center [230, 204] width 368 height 20
type textarea "Thank you!"
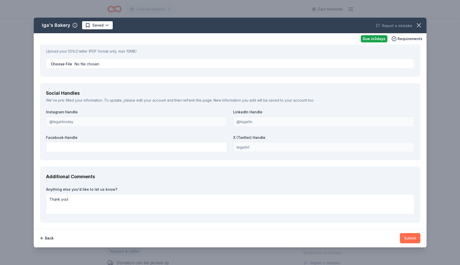
click at [409, 239] on button "Submit" at bounding box center [410, 238] width 20 height 10
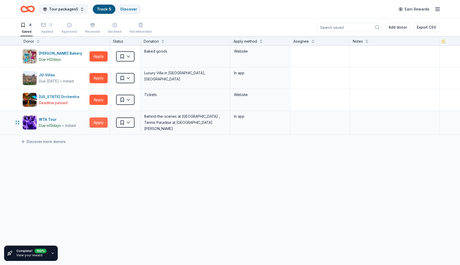
click at [102, 121] on button "Apply" at bounding box center [99, 123] width 18 height 10
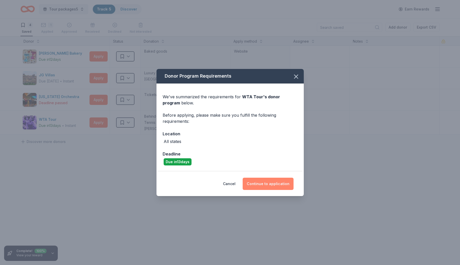
click at [268, 190] on button "Continue to application" at bounding box center [268, 184] width 51 height 12
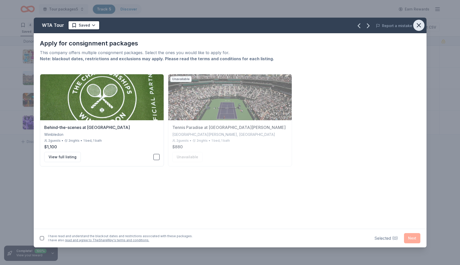
click at [419, 27] on icon "button" at bounding box center [418, 25] width 7 height 7
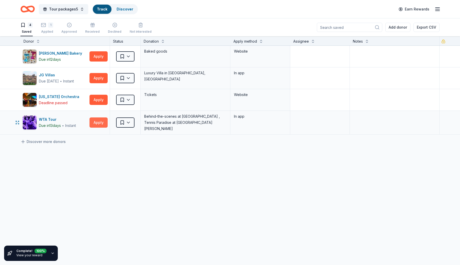
click at [103, 123] on button "Apply" at bounding box center [99, 123] width 18 height 10
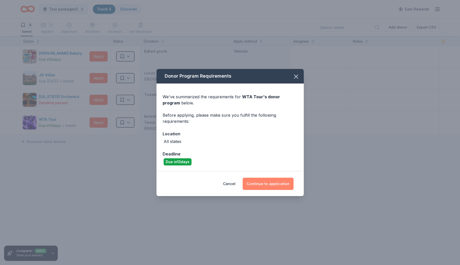
click at [272, 186] on button "Continue to application" at bounding box center [268, 184] width 51 height 12
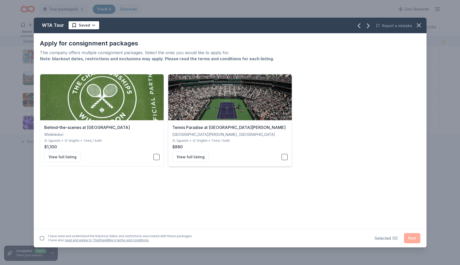
click at [286, 157] on button "button" at bounding box center [285, 157] width 6 height 6
click at [158, 156] on button "button" at bounding box center [156, 157] width 6 height 6
click at [157, 157] on button "button" at bounding box center [156, 157] width 6 height 6
click at [415, 237] on button "Next" at bounding box center [412, 238] width 16 height 10
click at [410, 237] on button "Next" at bounding box center [412, 237] width 16 height 10
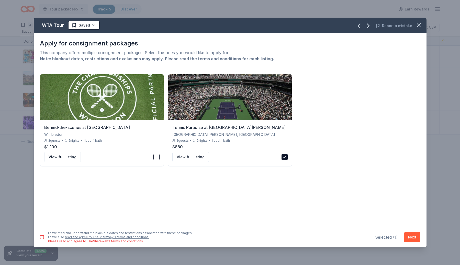
click at [39, 238] on div "I have read and understand the blackout dates and restrictions associated with …" at bounding box center [230, 237] width 393 height 21
click at [41, 236] on button "button" at bounding box center [42, 238] width 4 height 4
click at [409, 239] on button "Next" at bounding box center [412, 237] width 16 height 10
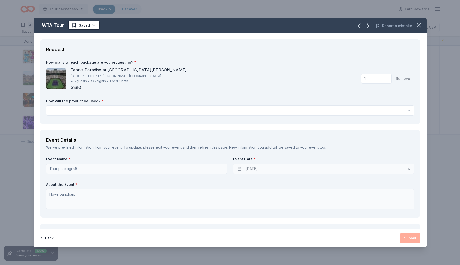
click at [296, 118] on div "How many of each package are you requesting? * Tennis Paradise at Indian Wells …" at bounding box center [230, 89] width 368 height 58
click at [296, 116] on div "How many of each package are you requesting? * Tennis Paradise at Indian Wells …" at bounding box center [230, 89] width 368 height 58
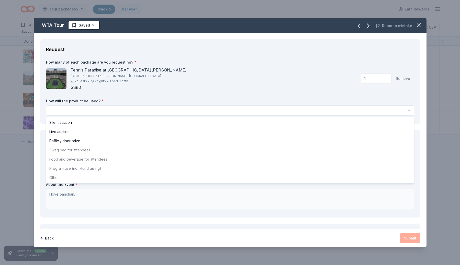
click at [297, 114] on html "Tour packages5 Track · 5 Discover Earn Rewards 4 Saved 1 Applied Approved Recei…" at bounding box center [230, 132] width 460 height 265
select select "raffleDoorPrize"
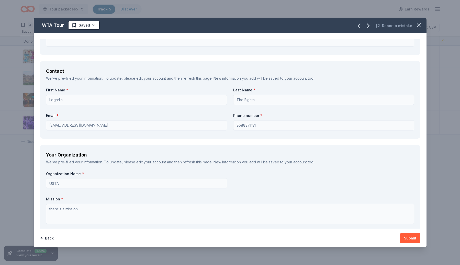
scroll to position [173, 0]
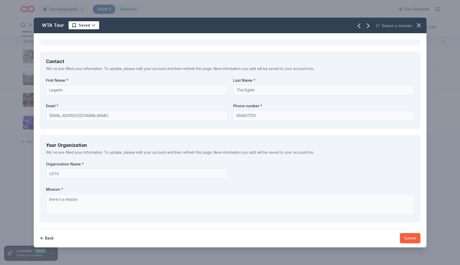
click at [171, 208] on form "Request How many of each package are you requesting? * Tennis Paradise at India…" at bounding box center [230, 143] width 393 height 208
click at [47, 238] on button "Back" at bounding box center [47, 238] width 14 height 10
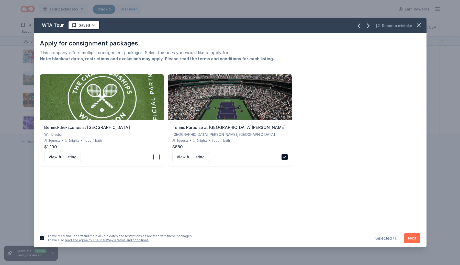
click at [408, 238] on button "Next" at bounding box center [412, 238] width 16 height 10
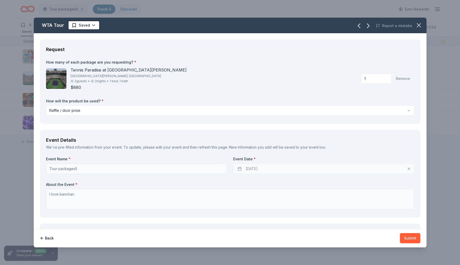
click at [372, 78] on input "1" at bounding box center [376, 79] width 31 height 10
type input "2"
drag, startPoint x: 319, startPoint y: 84, endPoint x: 346, endPoint y: 84, distance: 27.1
click at [346, 84] on div "Only 1 packages are available. Please request 1 or fewer." at bounding box center [366, 84] width 96 height 6
click at [376, 75] on input "2" at bounding box center [376, 75] width 31 height 10
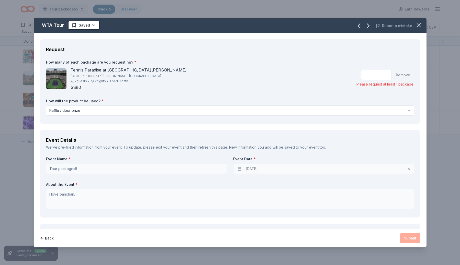
type input "1"
type input "2"
click at [47, 239] on button "Back" at bounding box center [47, 238] width 14 height 10
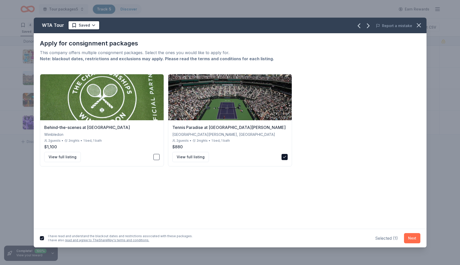
click at [413, 241] on button "Next" at bounding box center [412, 238] width 16 height 10
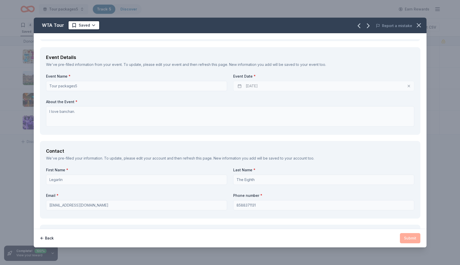
scroll to position [4, 0]
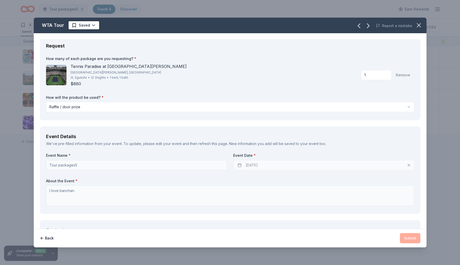
click at [381, 74] on input "1" at bounding box center [376, 75] width 31 height 10
type input "1"
click at [367, 91] on div "How many of each package are you requesting? * Tennis Paradise at Indian Wells …" at bounding box center [230, 85] width 368 height 58
click at [49, 237] on button "Back" at bounding box center [47, 238] width 14 height 10
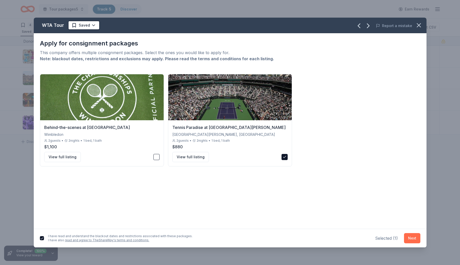
click at [408, 239] on button "Next" at bounding box center [412, 238] width 16 height 10
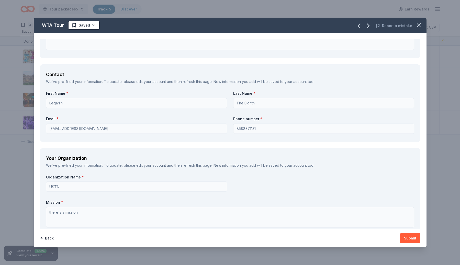
scroll to position [173, 0]
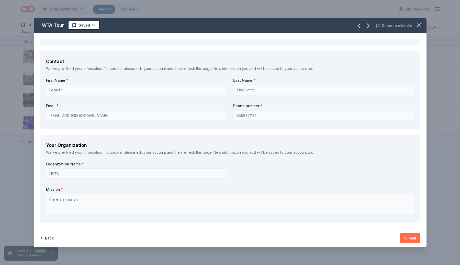
click at [414, 240] on button "Submit" at bounding box center [410, 238] width 20 height 10
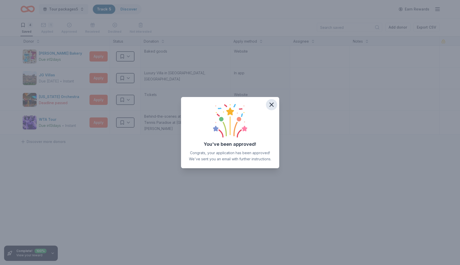
click at [273, 104] on icon "button" at bounding box center [271, 104] width 7 height 7
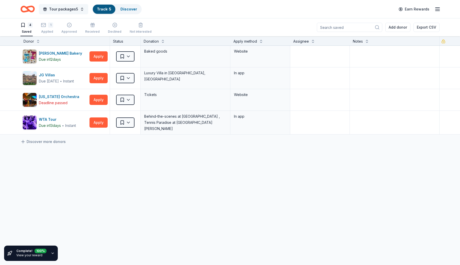
click at [79, 8] on button "Tour packages5" at bounding box center [63, 9] width 49 height 10
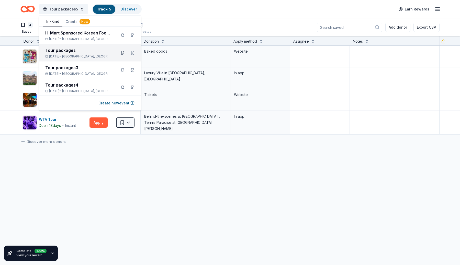
click at [124, 54] on button at bounding box center [122, 53] width 8 height 8
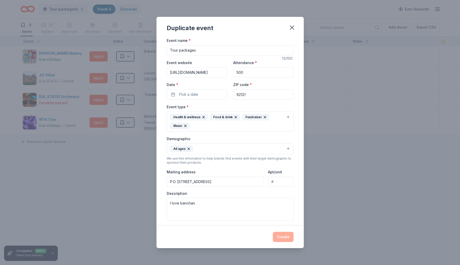
click at [202, 50] on input "Tour packages" at bounding box center [230, 50] width 127 height 10
click at [294, 26] on icon "button" at bounding box center [292, 28] width 4 height 4
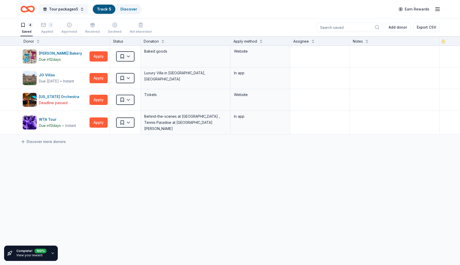
click at [82, 11] on button "Tour packages5" at bounding box center [63, 9] width 49 height 10
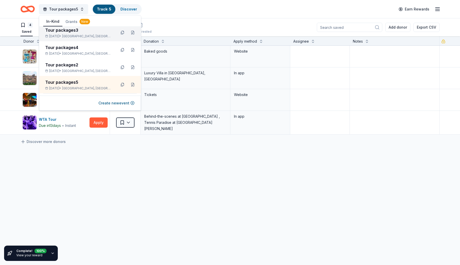
scroll to position [43, 0]
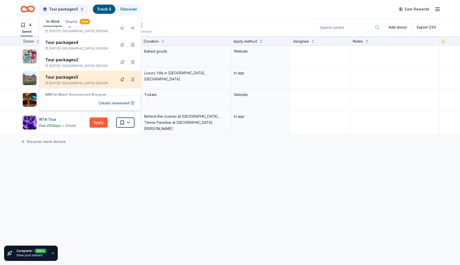
click at [124, 81] on button at bounding box center [122, 80] width 8 height 8
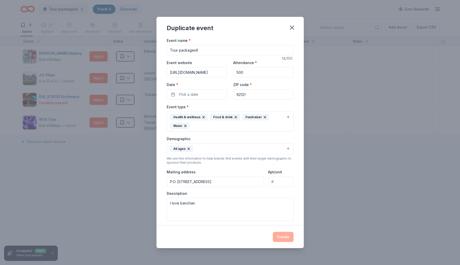
click at [215, 50] on input "Tour packages6" at bounding box center [230, 50] width 127 height 10
type input "Tour packages6"
click at [201, 97] on button "Pick a date" at bounding box center [197, 95] width 60 height 10
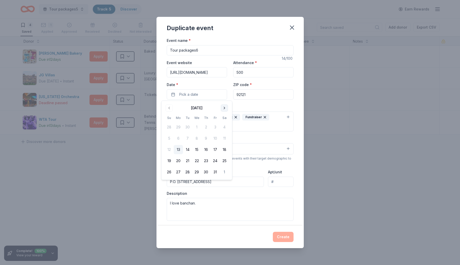
click at [225, 108] on button "Go to next month" at bounding box center [224, 108] width 7 height 7
click at [210, 146] on td "18" at bounding box center [206, 149] width 9 height 9
click at [215, 151] on button "19" at bounding box center [215, 149] width 9 height 9
click at [282, 234] on button "Create" at bounding box center [283, 237] width 21 height 10
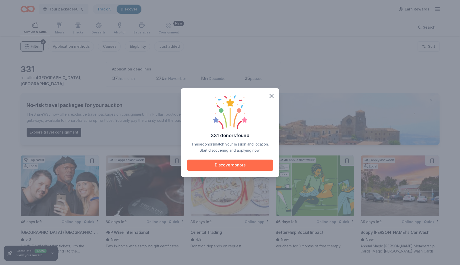
click at [225, 167] on button "Discover donors" at bounding box center [230, 165] width 86 height 11
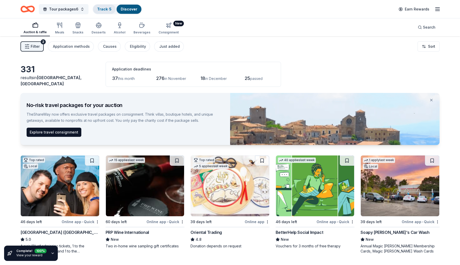
click at [105, 9] on link "Track · 5" at bounding box center [104, 9] width 14 height 4
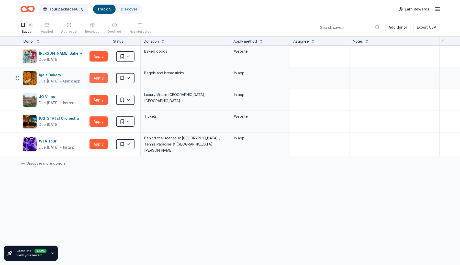
click at [102, 80] on button "Apply" at bounding box center [99, 78] width 18 height 10
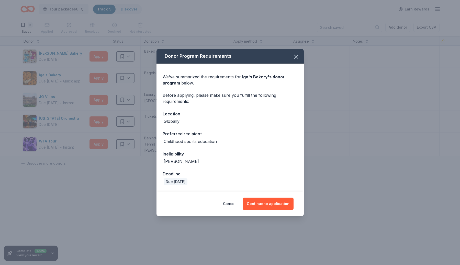
click at [261, 210] on div "Cancel Continue to application" at bounding box center [230, 204] width 147 height 25
click at [262, 206] on button "Continue to application" at bounding box center [268, 204] width 51 height 12
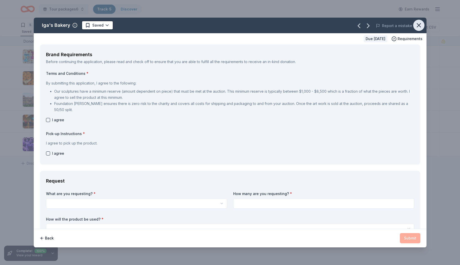
click at [418, 27] on icon "button" at bounding box center [418, 25] width 7 height 7
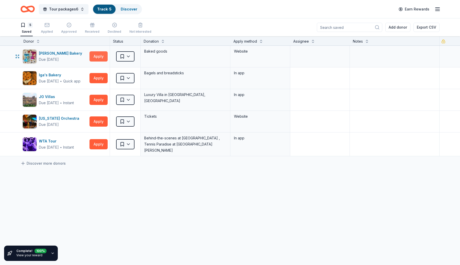
click at [94, 55] on button "Apply" at bounding box center [99, 56] width 18 height 10
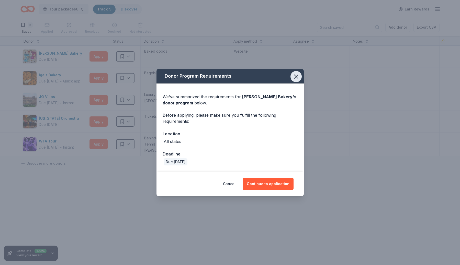
click at [293, 81] on button "button" at bounding box center [295, 76] width 11 height 11
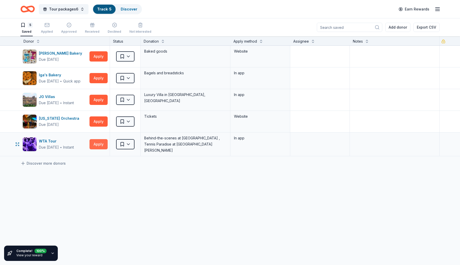
click at [103, 146] on button "Apply" at bounding box center [99, 144] width 18 height 10
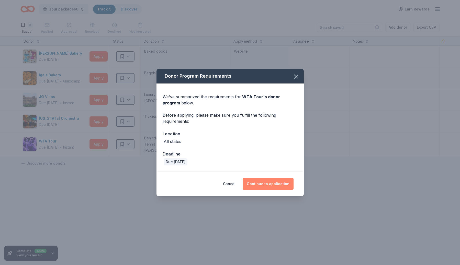
click at [280, 182] on button "Continue to application" at bounding box center [268, 184] width 51 height 12
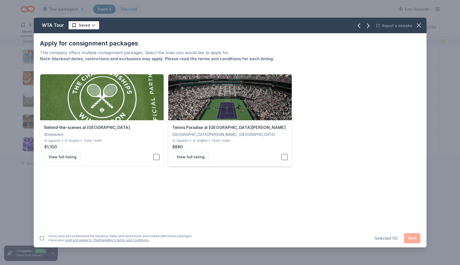
click at [284, 159] on button "button" at bounding box center [285, 157] width 6 height 6
click at [41, 239] on button "button" at bounding box center [42, 239] width 4 height 4
click at [415, 237] on button "Next" at bounding box center [412, 238] width 16 height 10
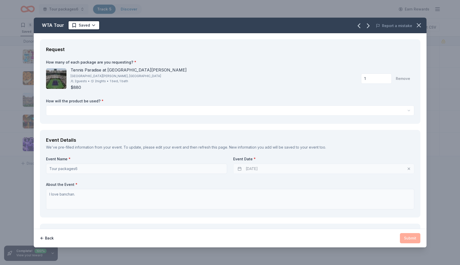
click at [305, 110] on html "Tour packages6 Track · 5 Discover Earn Rewards 5 Saved Applied Approved Receive…" at bounding box center [230, 132] width 460 height 265
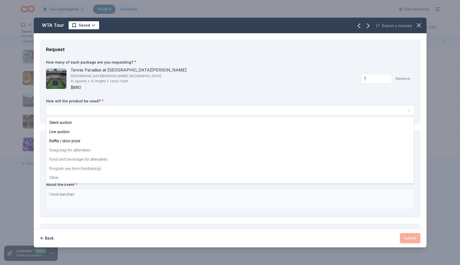
select select "liveAuction"
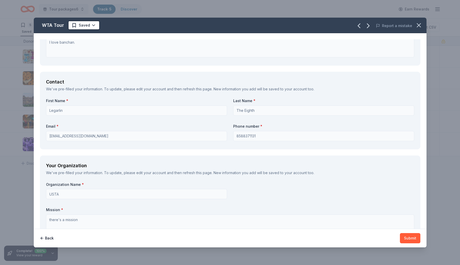
scroll to position [173, 0]
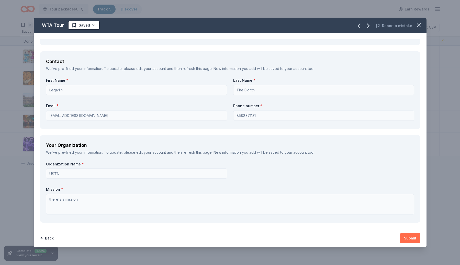
click at [413, 238] on button "Submit" at bounding box center [410, 238] width 20 height 10
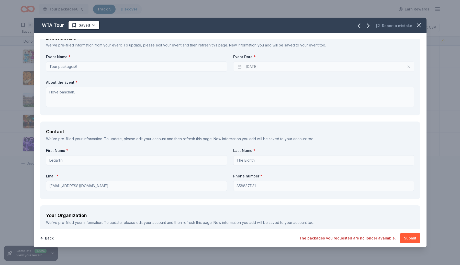
scroll to position [0, 0]
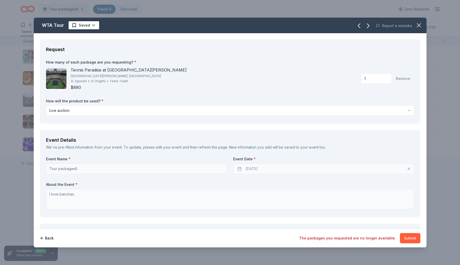
click at [405, 78] on div "1 Remove" at bounding box center [385, 79] width 49 height 10
click at [404, 78] on div "1 Remove" at bounding box center [385, 79] width 49 height 10
click at [366, 78] on input "1" at bounding box center [376, 79] width 31 height 10
click at [321, 93] on div "How many of each package are you requesting? * Tennis Paradise at Indian Wells …" at bounding box center [230, 89] width 368 height 58
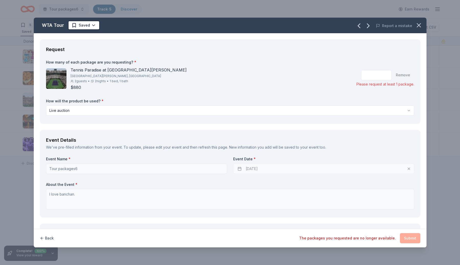
click at [48, 238] on button "Back" at bounding box center [47, 238] width 14 height 10
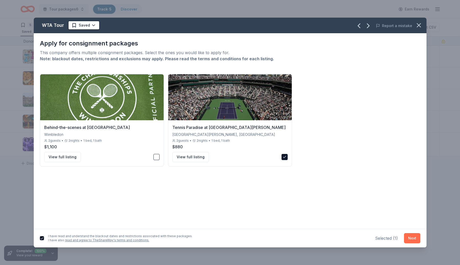
click at [415, 236] on button "Next" at bounding box center [412, 238] width 16 height 10
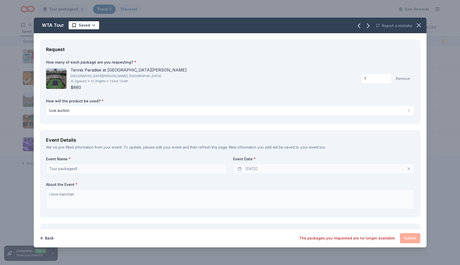
click at [379, 82] on input "1" at bounding box center [376, 79] width 31 height 10
type input "1"
click at [403, 99] on label "How will the product be used? *" at bounding box center [230, 101] width 368 height 5
click at [375, 77] on input "1" at bounding box center [376, 79] width 31 height 10
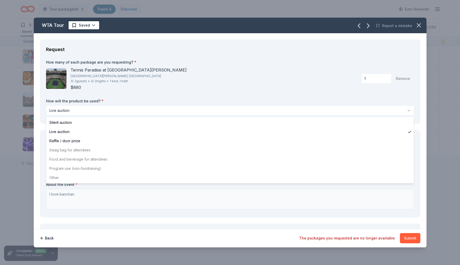
click at [368, 114] on html "Tour packages6 Track · 5 Discover Earn Rewards 5 Saved Applied Approved Receive…" at bounding box center [230, 132] width 460 height 265
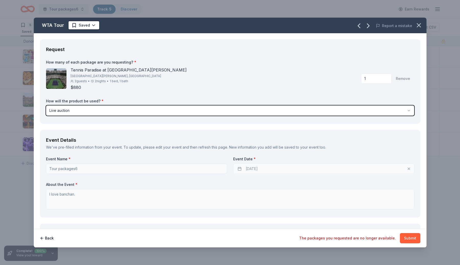
click at [330, 103] on html "Tour packages6 Track · 5 Discover Earn Rewards 5 Saved Applied Approved Receive…" at bounding box center [230, 132] width 460 height 265
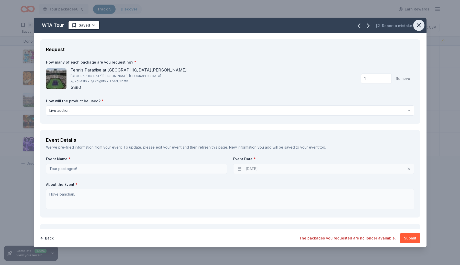
click at [417, 28] on icon "button" at bounding box center [418, 25] width 7 height 7
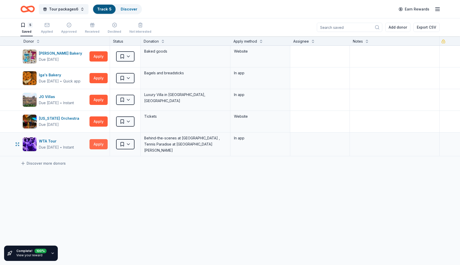
click at [101, 145] on button "Apply" at bounding box center [99, 144] width 18 height 10
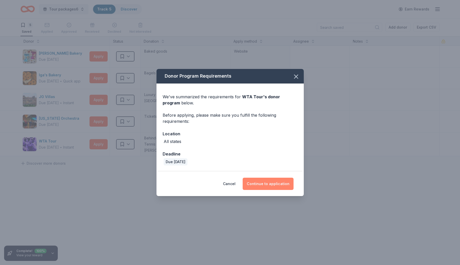
click at [268, 182] on button "Continue to application" at bounding box center [268, 184] width 51 height 12
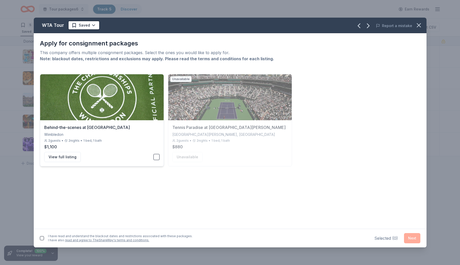
click at [153, 156] on div "View full listing" at bounding box center [101, 157] width 115 height 10
click at [42, 238] on button "button" at bounding box center [42, 239] width 4 height 4
click at [416, 239] on button "Next" at bounding box center [412, 238] width 16 height 10
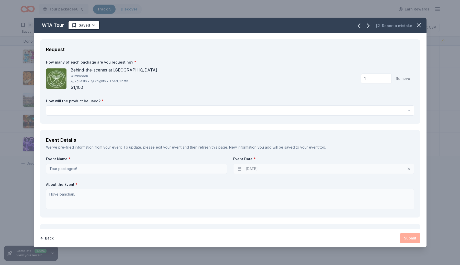
click at [375, 77] on input "1" at bounding box center [376, 79] width 31 height 10
type input "3"
click at [334, 78] on div "Behind-the-scenes at Wimbledon Wimbledon 2 guests • 2 nights • 1 bed, 1 bath $1…" at bounding box center [230, 79] width 368 height 24
click at [49, 238] on button "Back" at bounding box center [47, 238] width 14 height 10
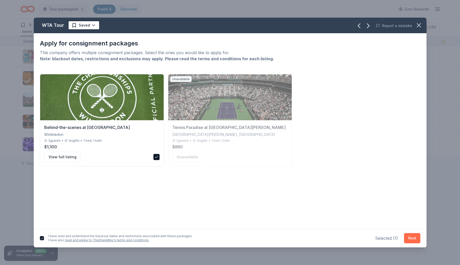
click at [411, 238] on button "Next" at bounding box center [412, 238] width 16 height 10
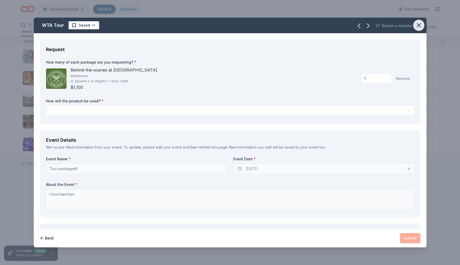
click at [418, 23] on icon "button" at bounding box center [418, 25] width 7 height 7
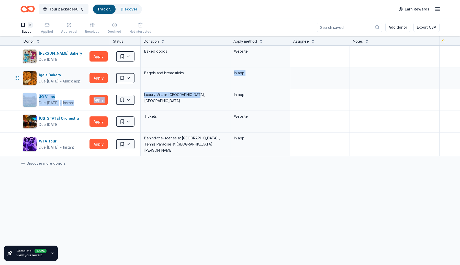
drag, startPoint x: 175, startPoint y: 86, endPoint x: 176, endPoint y: 79, distance: 6.8
click at [176, 79] on div "Bobo's Bakery Due in 46 days Apply Saved Baked goods Website Iga's Bakery Due i…" at bounding box center [230, 108] width 460 height 125
click at [176, 79] on div "Bagels and breadsticks" at bounding box center [186, 78] width 90 height 21
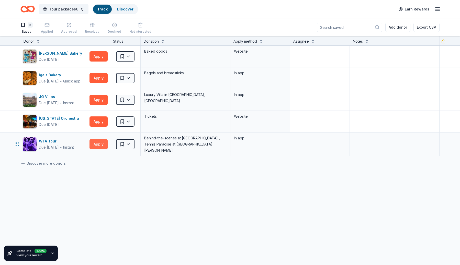
click at [98, 147] on button "Apply" at bounding box center [99, 144] width 18 height 10
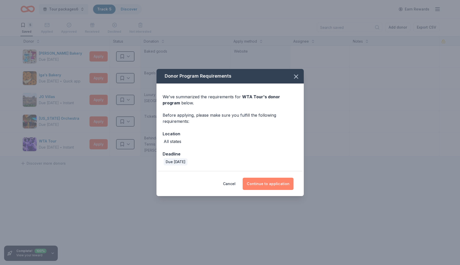
click at [265, 184] on button "Continue to application" at bounding box center [268, 184] width 51 height 12
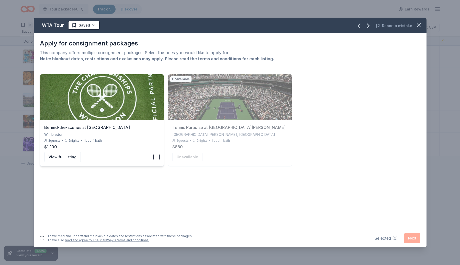
click at [158, 155] on button "button" at bounding box center [156, 157] width 6 height 6
click at [46, 239] on div "I have read and understand the blackout dates and restrictions associated with …" at bounding box center [116, 238] width 153 height 10
click at [41, 239] on button "button" at bounding box center [42, 239] width 4 height 4
click at [406, 234] on button "Next" at bounding box center [412, 238] width 16 height 10
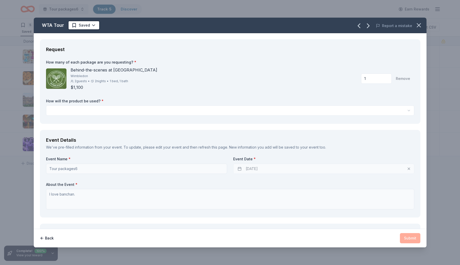
click at [387, 110] on html "Tour packages6 Track · 5 Discover Earn Rewards 5 Saved Applied Approved Receive…" at bounding box center [230, 132] width 460 height 265
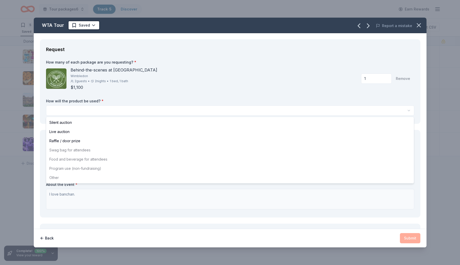
select select "liveAuction"
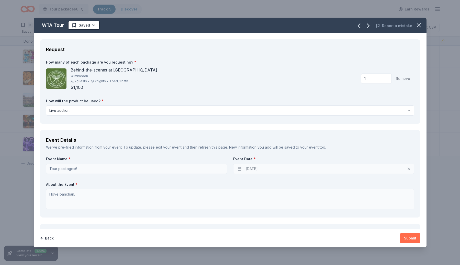
click at [413, 238] on button "Submit" at bounding box center [410, 238] width 20 height 10
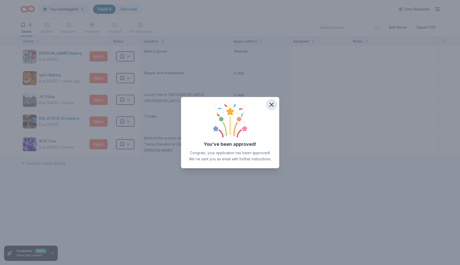
click at [272, 106] on icon "button" at bounding box center [271, 104] width 7 height 7
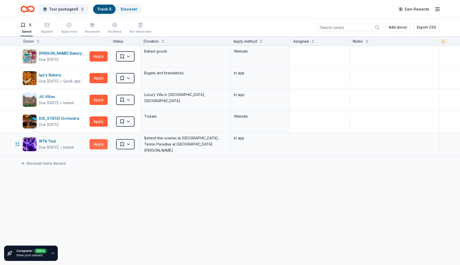
click at [95, 144] on button "Apply" at bounding box center [99, 144] width 18 height 10
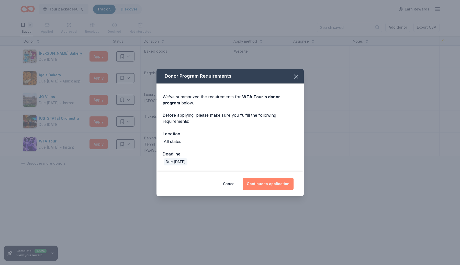
click at [288, 182] on button "Continue to application" at bounding box center [268, 184] width 51 height 12
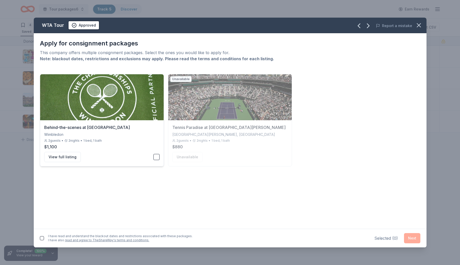
click at [155, 161] on div "View full listing" at bounding box center [101, 157] width 115 height 10
click at [40, 241] on div "I have read and understand the blackout dates and restrictions associated with …" at bounding box center [116, 238] width 153 height 10
click at [44, 241] on div "I have read and understand the blackout dates and restrictions associated with …" at bounding box center [116, 238] width 153 height 10
click at [42, 240] on button "button" at bounding box center [42, 239] width 4 height 4
click at [418, 238] on button "Next" at bounding box center [412, 238] width 16 height 10
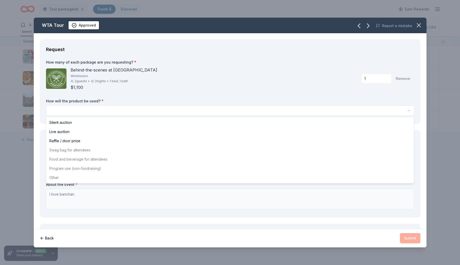
click at [319, 113] on html "Tour packages6 Track · 5 Discover Earn Rewards 4 Saved Applied 1 Approved Recei…" at bounding box center [230, 132] width 460 height 265
select select "liveAuction"
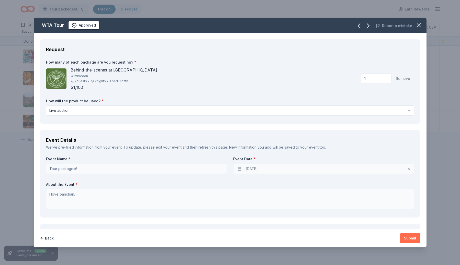
click at [410, 239] on button "Submit" at bounding box center [410, 238] width 20 height 10
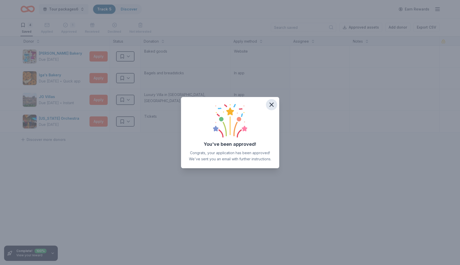
click at [272, 105] on icon "button" at bounding box center [272, 105] width 4 height 4
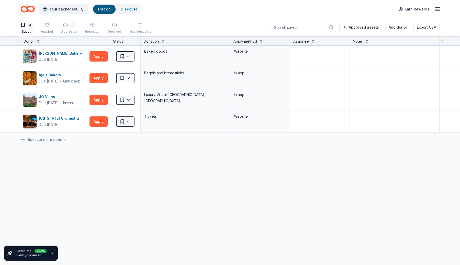
click at [71, 32] on div "Approved" at bounding box center [69, 32] width 16 height 4
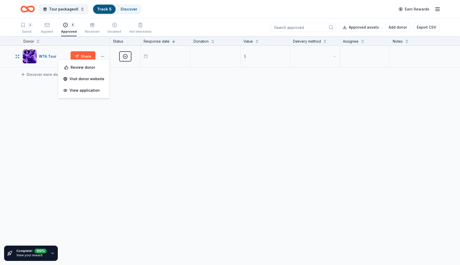
click at [103, 57] on button "button" at bounding box center [102, 56] width 10 height 4
click at [93, 92] on div "View application" at bounding box center [83, 90] width 45 height 9
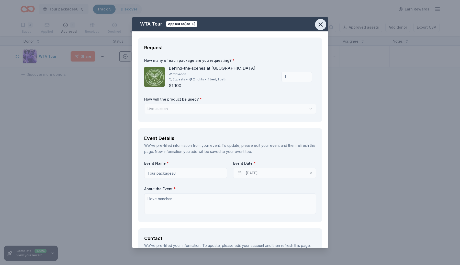
click at [322, 26] on icon "button" at bounding box center [320, 24] width 7 height 7
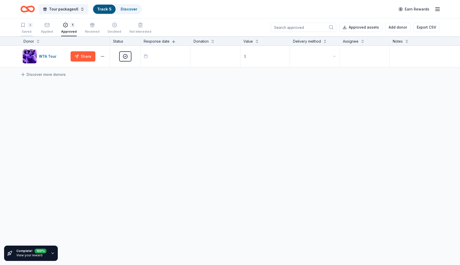
click at [29, 27] on div "4" at bounding box center [30, 25] width 5 height 5
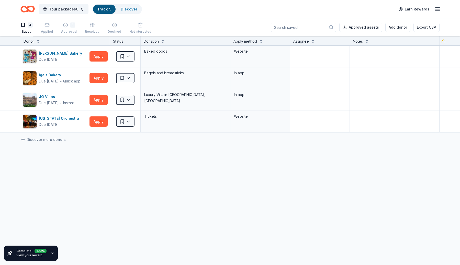
click at [66, 29] on div "1 Approved" at bounding box center [69, 28] width 16 height 11
click at [80, 8] on button "Tour packages6" at bounding box center [64, 9] width 50 height 10
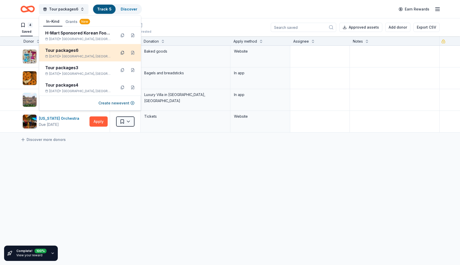
click at [123, 54] on button at bounding box center [122, 53] width 8 height 8
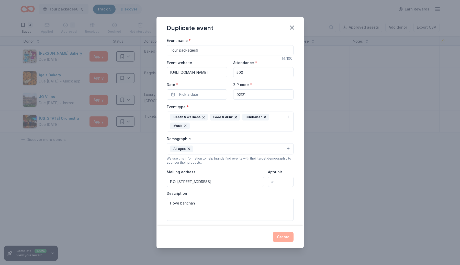
click at [207, 49] on input "Tour packages6" at bounding box center [230, 50] width 127 height 10
type input "Tour packages7"
click at [214, 89] on div "Date * Pick a date" at bounding box center [197, 91] width 60 height 18
click at [215, 93] on button "Pick a date" at bounding box center [197, 95] width 60 height 10
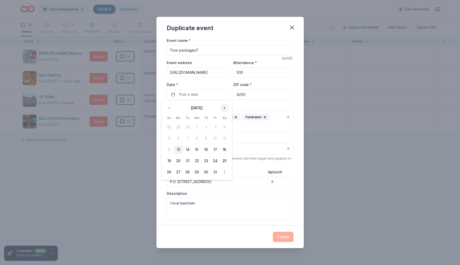
click at [224, 107] on button "Go to next month" at bounding box center [224, 108] width 7 height 7
click at [226, 108] on button "Go to next month" at bounding box center [224, 108] width 7 height 7
click at [168, 170] on button "28" at bounding box center [169, 172] width 9 height 9
click at [278, 241] on button "Create" at bounding box center [283, 237] width 21 height 10
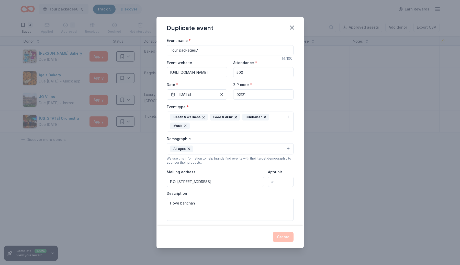
click at [278, 241] on div "Create" at bounding box center [230, 237] width 127 height 10
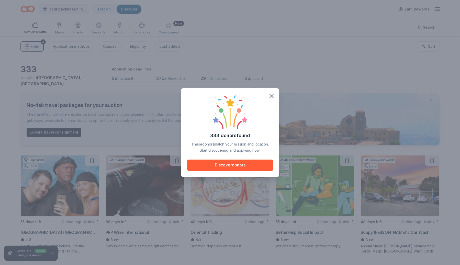
click at [272, 89] on div "333 donors found These donors match your mission and location. Start discoverin…" at bounding box center [230, 132] width 98 height 89
click at [272, 92] on button "button" at bounding box center [271, 96] width 11 height 11
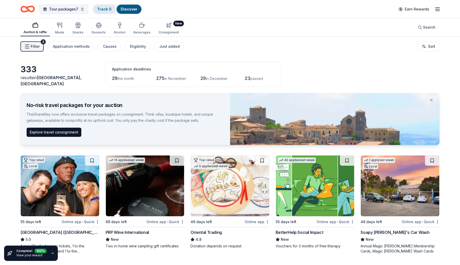
click at [98, 8] on link "Track · 5" at bounding box center [104, 9] width 14 height 4
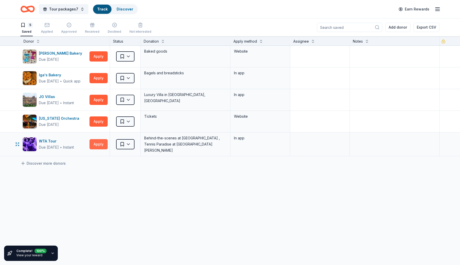
click at [100, 147] on button "Apply" at bounding box center [99, 144] width 18 height 10
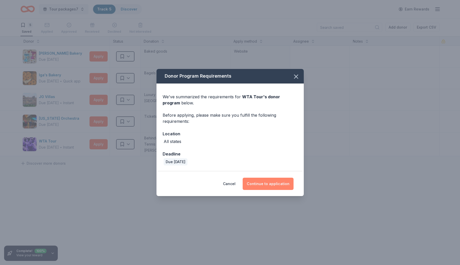
click at [280, 181] on button "Continue to application" at bounding box center [268, 184] width 51 height 12
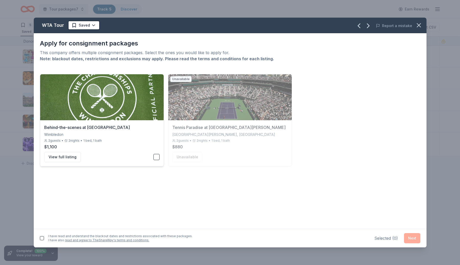
click at [158, 158] on button "button" at bounding box center [156, 157] width 6 height 6
click at [40, 239] on button "button" at bounding box center [42, 239] width 4 height 4
click at [417, 242] on button "Next" at bounding box center [412, 238] width 16 height 10
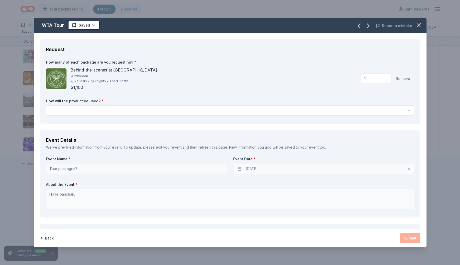
click at [374, 79] on input "1" at bounding box center [376, 79] width 31 height 10
type input "3"
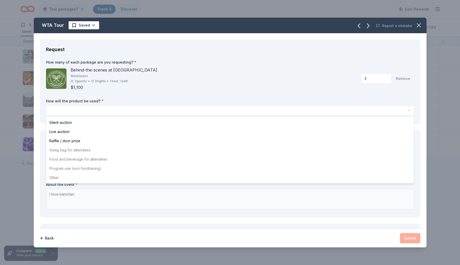
click at [364, 111] on html "Tour packages7 Track · 5 Discover Earn Rewards 5 Saved Applied Approved Receive…" at bounding box center [230, 132] width 460 height 265
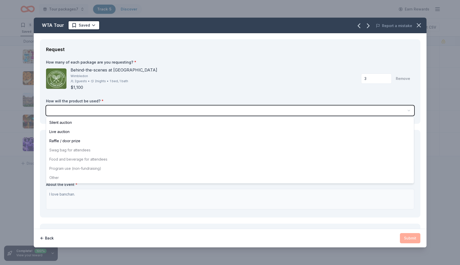
click at [377, 76] on html "Tour packages7 Track · 5 Discover Earn Rewards 5 Saved Applied Approved Receive…" at bounding box center [230, 132] width 460 height 265
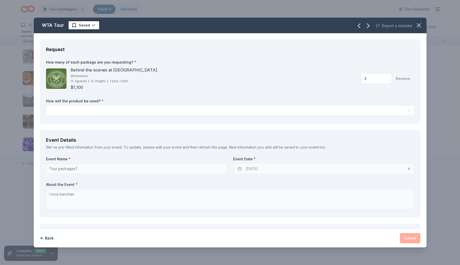
click at [377, 76] on input "3" at bounding box center [376, 79] width 31 height 10
type input "1"
click at [318, 95] on div "How many of each package are you requesting? * Behind-the-scenes at Wimbledon W…" at bounding box center [230, 89] width 368 height 58
click at [327, 108] on html "Tour packages7 Track · 5 Discover Earn Rewards 5 Saved Applied Approved Receive…" at bounding box center [230, 132] width 460 height 265
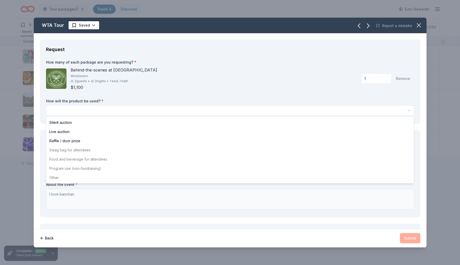
select select "silentAuction"
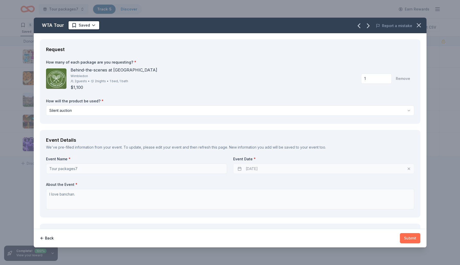
click at [407, 240] on button "Submit" at bounding box center [410, 238] width 20 height 10
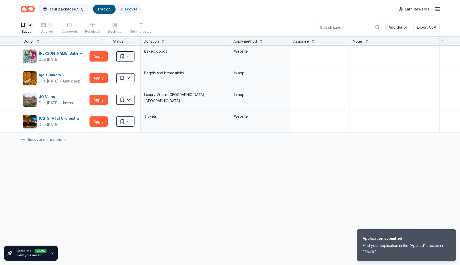
click at [48, 35] on button "1 Applied" at bounding box center [47, 28] width 12 height 16
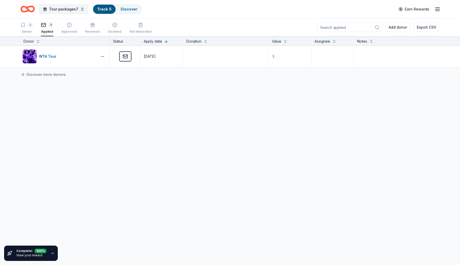
click at [134, 14] on button "Track · 5 Discover" at bounding box center [117, 9] width 49 height 10
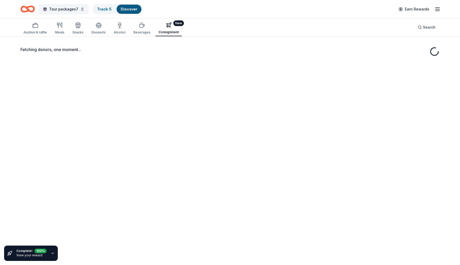
click at [163, 30] on button "New Consignment" at bounding box center [168, 28] width 26 height 16
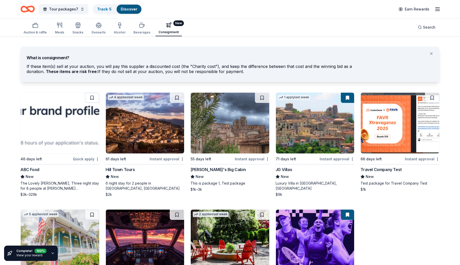
scroll to position [59, 0]
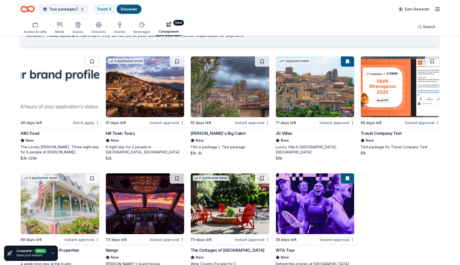
scroll to position [59, 0]
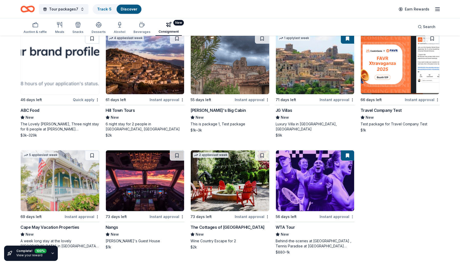
click at [353, 206] on html "Tour packages7 Track · 5 Discover Earn Rewards Auction & raffle Meals Snacks De…" at bounding box center [230, 73] width 460 height 265
click at [385, 206] on html "Tour packages7 Track · 5 Discover Earn Rewards Auction & raffle Meals Snacks De…" at bounding box center [230, 73] width 460 height 265
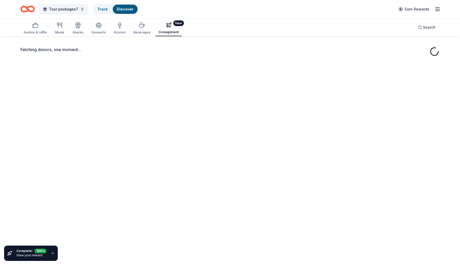
scroll to position [36, 0]
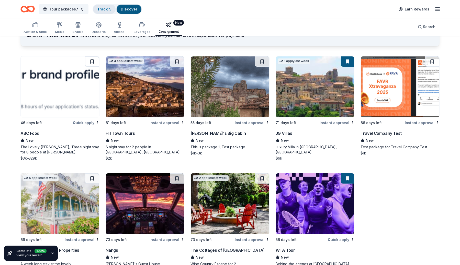
click at [101, 9] on link "Track · 5" at bounding box center [104, 9] width 14 height 4
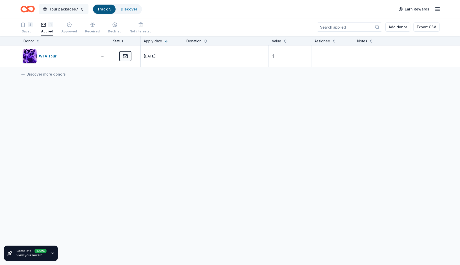
click at [72, 9] on span "Tour packages7" at bounding box center [63, 9] width 29 height 6
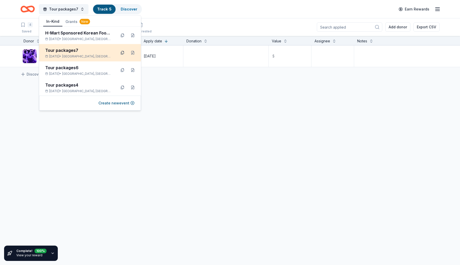
click at [121, 53] on button at bounding box center [122, 53] width 8 height 8
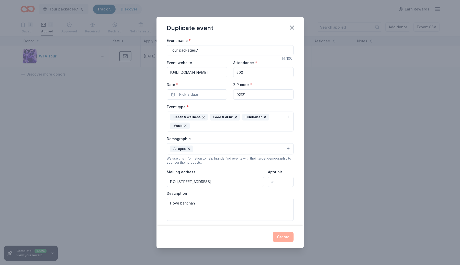
click at [225, 48] on input "Tour packages7" at bounding box center [230, 50] width 127 height 10
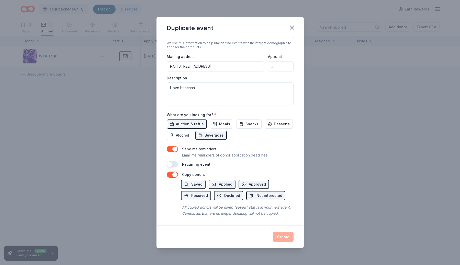
scroll to position [0, 0]
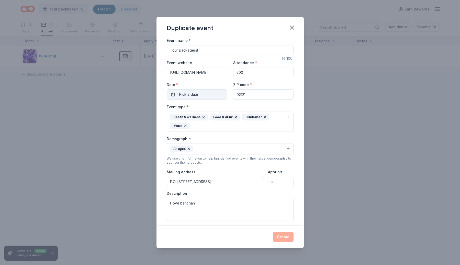
type input "Tour packages8"
click at [189, 94] on span "Pick a date" at bounding box center [188, 95] width 19 height 6
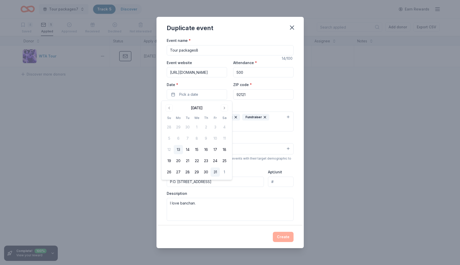
click at [217, 173] on button "31" at bounding box center [215, 172] width 9 height 9
click at [286, 236] on button "Create" at bounding box center [283, 237] width 21 height 10
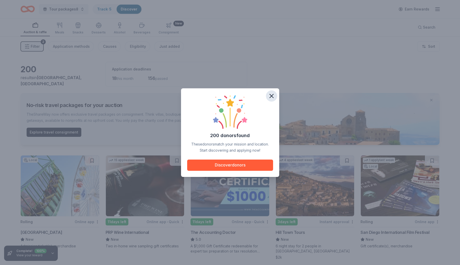
click at [269, 94] on icon "button" at bounding box center [271, 96] width 7 height 7
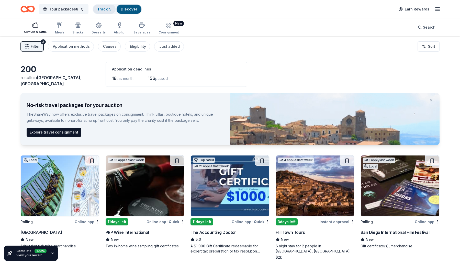
click at [99, 9] on link "Track · 5" at bounding box center [104, 9] width 14 height 4
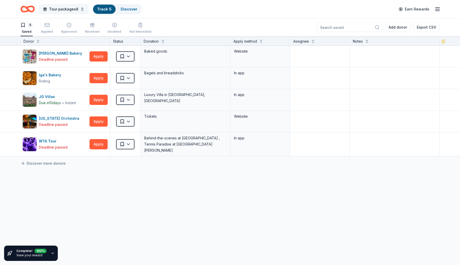
click at [68, 13] on button "Tour packages8" at bounding box center [64, 9] width 50 height 10
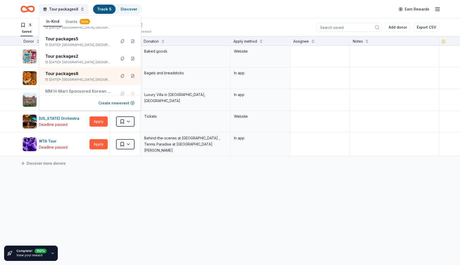
scroll to position [109, 0]
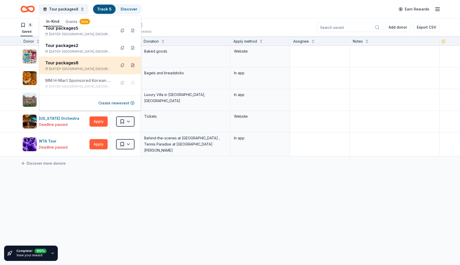
click at [133, 65] on button at bounding box center [133, 65] width 8 height 8
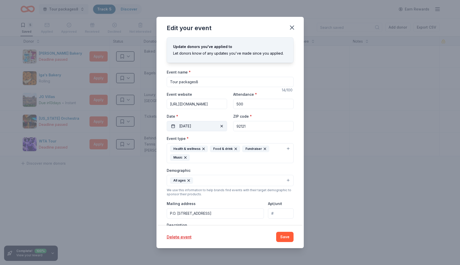
click at [203, 129] on button "10/31/2025" at bounding box center [197, 126] width 60 height 10
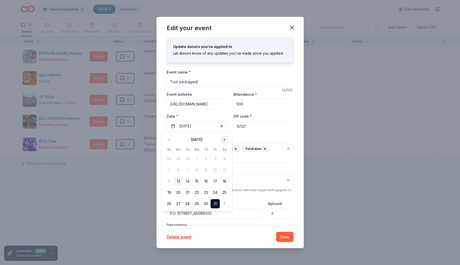
click at [224, 139] on button "Go to next month" at bounding box center [224, 139] width 7 height 7
click at [185, 182] on button "11" at bounding box center [187, 181] width 9 height 9
click at [289, 239] on button "Save" at bounding box center [284, 237] width 17 height 10
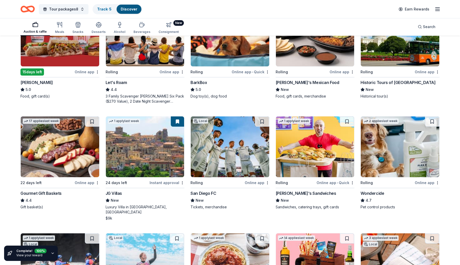
scroll to position [348, 0]
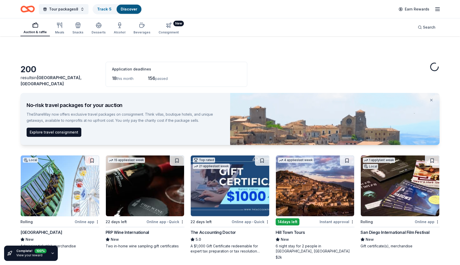
click at [166, 26] on icon "button" at bounding box center [168, 25] width 5 height 5
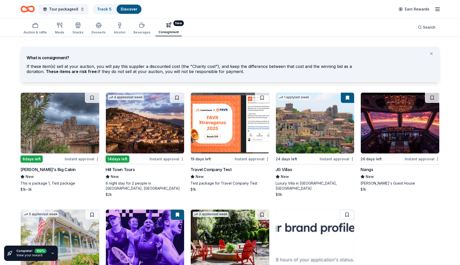
scroll to position [54, 0]
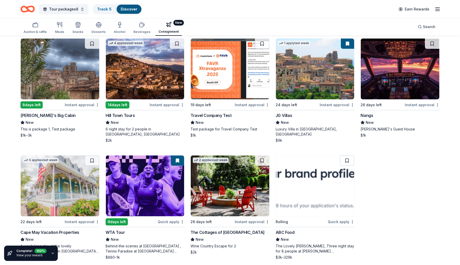
click at [144, 230] on div "WTA Tour" at bounding box center [145, 233] width 79 height 6
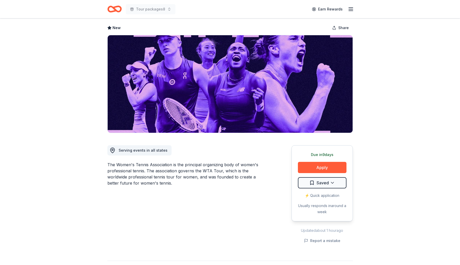
scroll to position [23, 0]
